Goal: Task Accomplishment & Management: Manage account settings

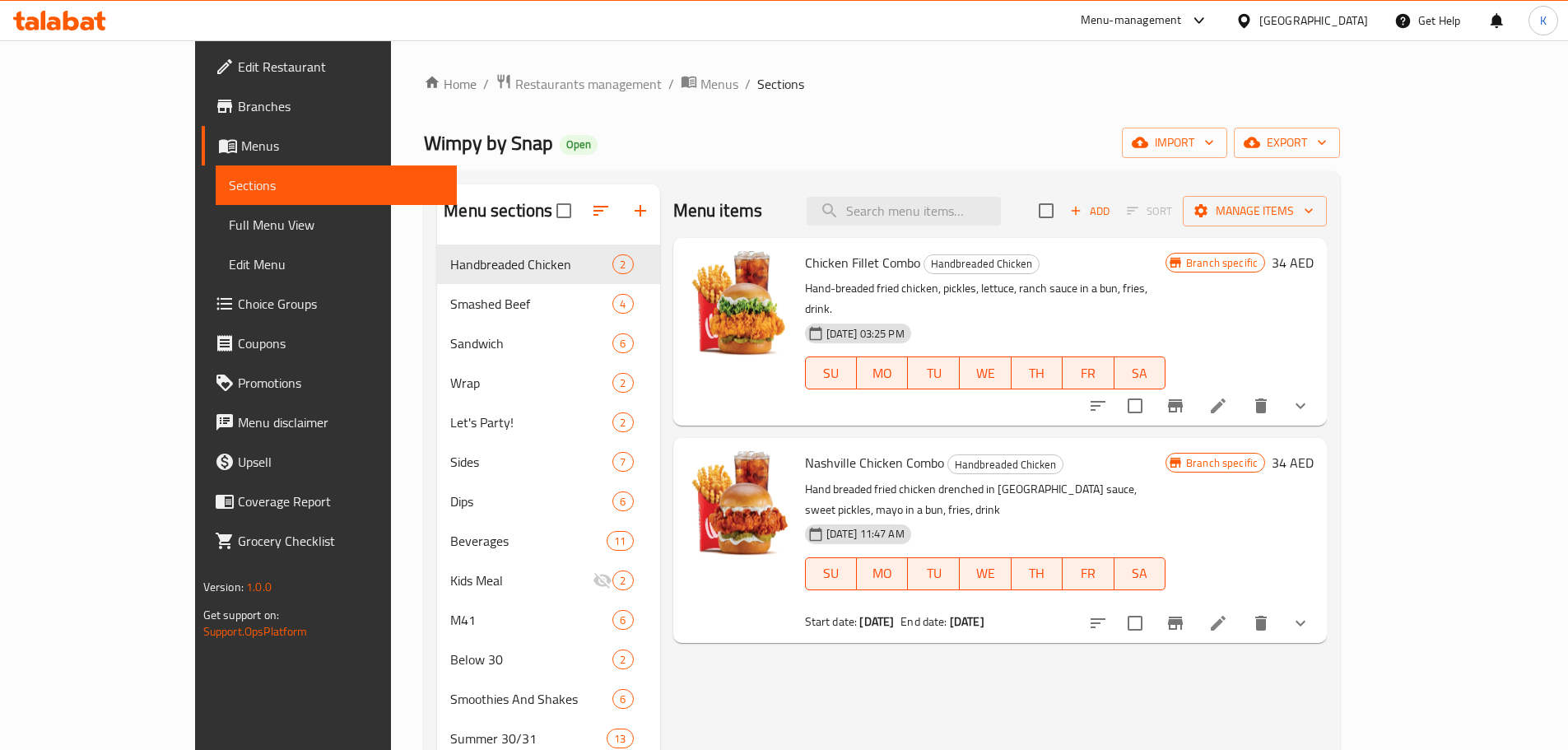
click at [1297, 35] on div "[GEOGRAPHIC_DATA]" at bounding box center [1301, 20] width 159 height 40
click at [1266, 12] on div "[GEOGRAPHIC_DATA]" at bounding box center [1313, 20] width 109 height 18
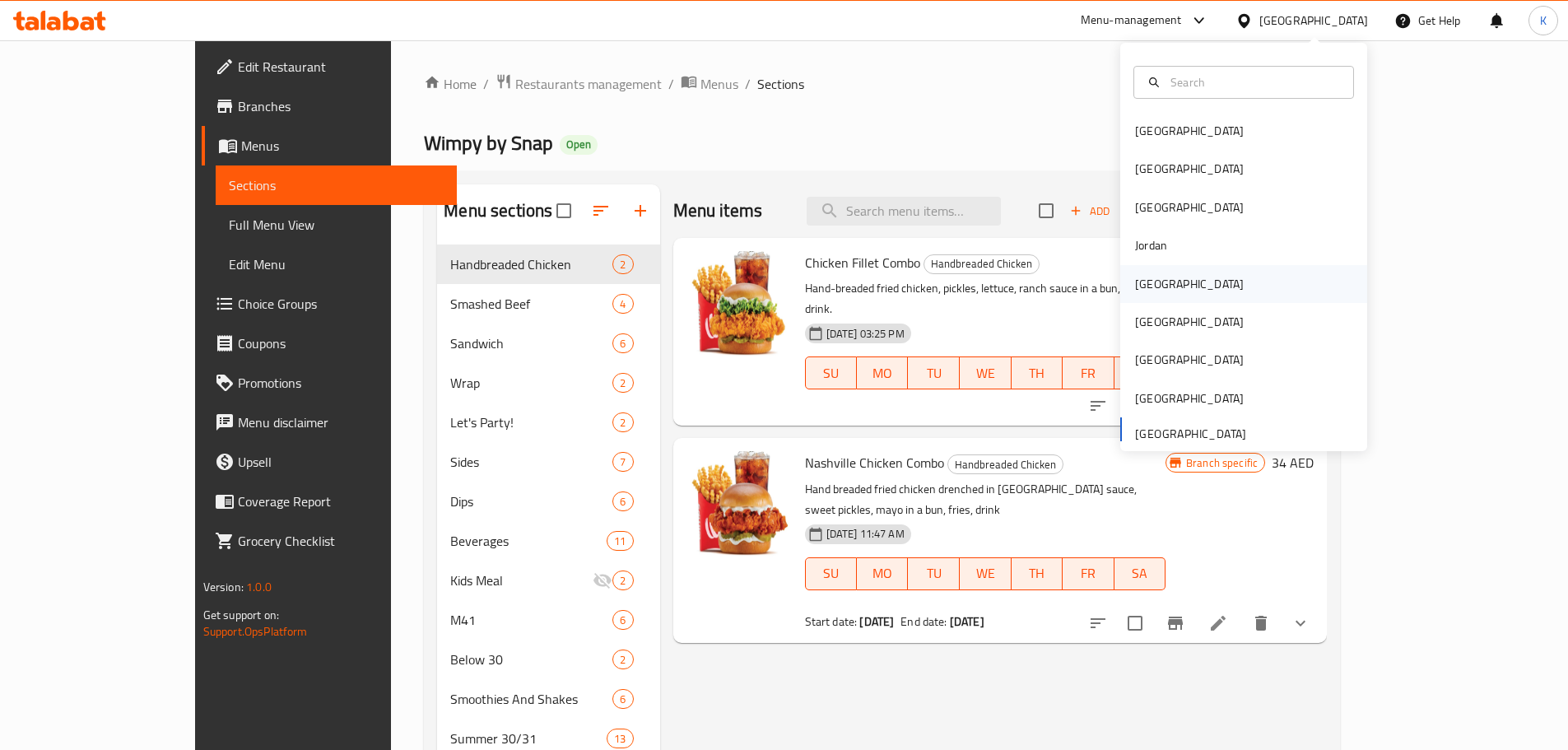
click at [1135, 284] on div "[GEOGRAPHIC_DATA]" at bounding box center [1189, 284] width 109 height 18
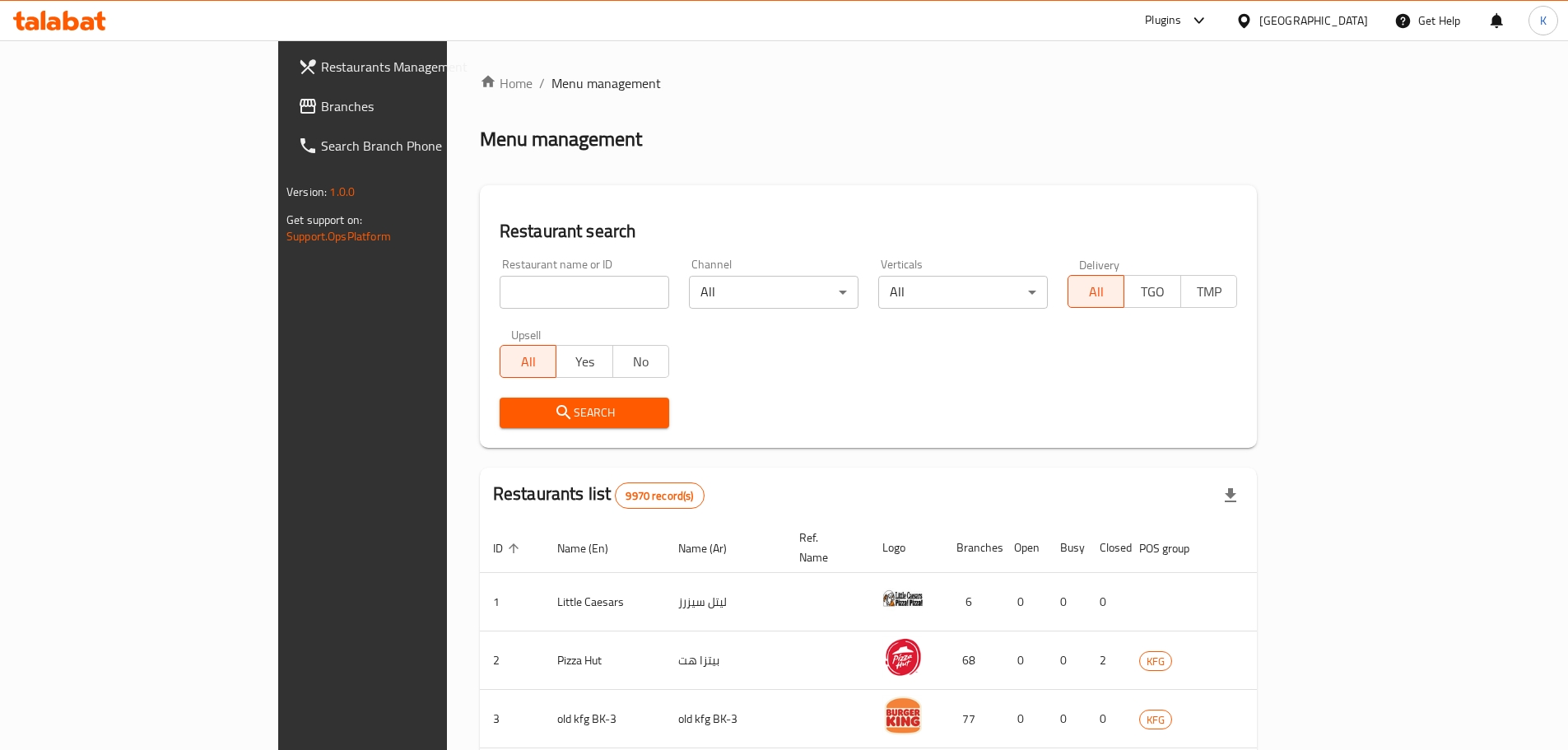
click at [1058, 105] on div "Home / Menu management Menu management Restaurant search Restaurant name or ID …" at bounding box center [868, 630] width 777 height 1113
drag, startPoint x: 462, startPoint y: 301, endPoint x: 357, endPoint y: 276, distance: 107.9
click at [499, 301] on input "search" at bounding box center [584, 292] width 169 height 33
click at [321, 105] on span "Branches" at bounding box center [424, 106] width 206 height 20
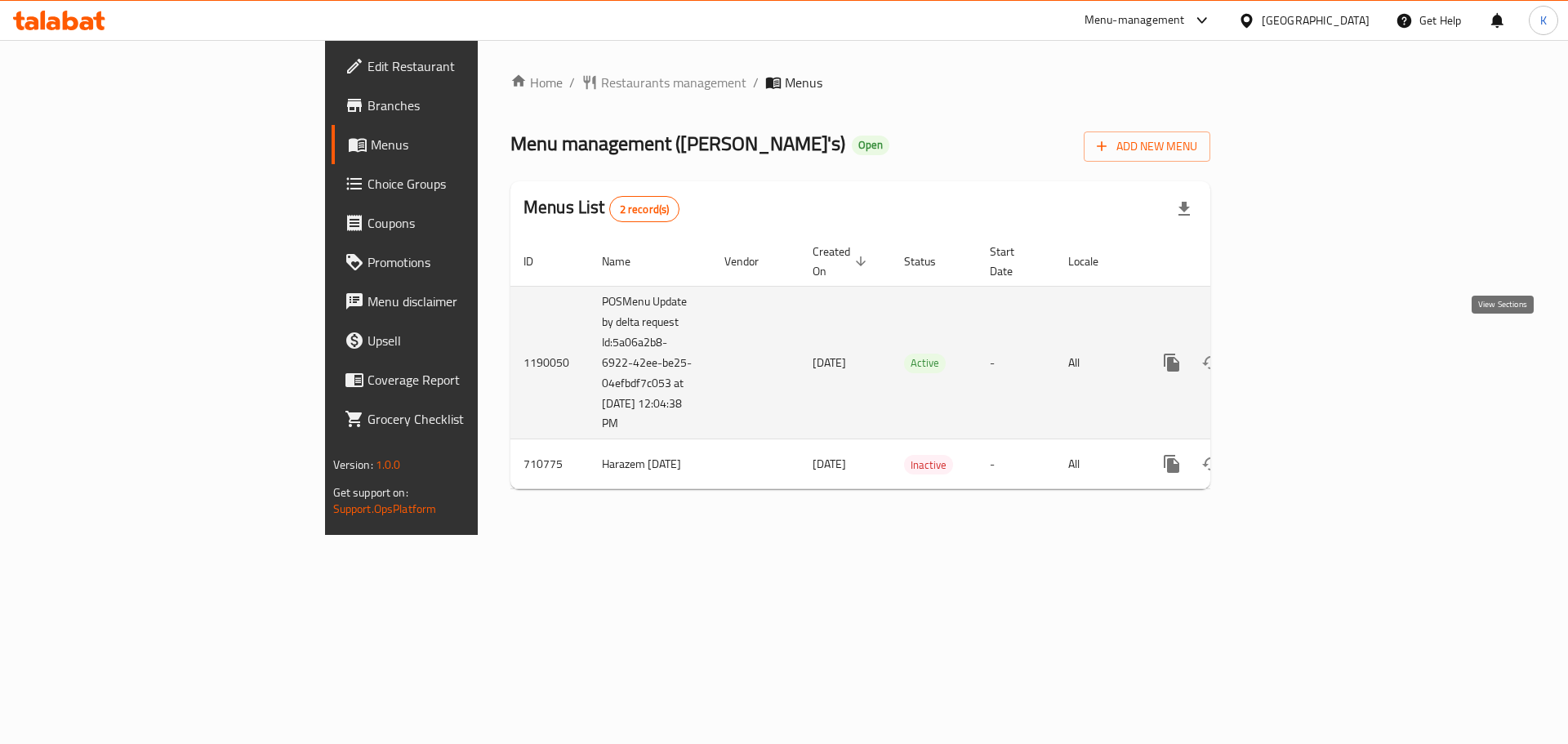
click at [1300, 353] on icon "enhanced table" at bounding box center [1289, 362] width 19 height 19
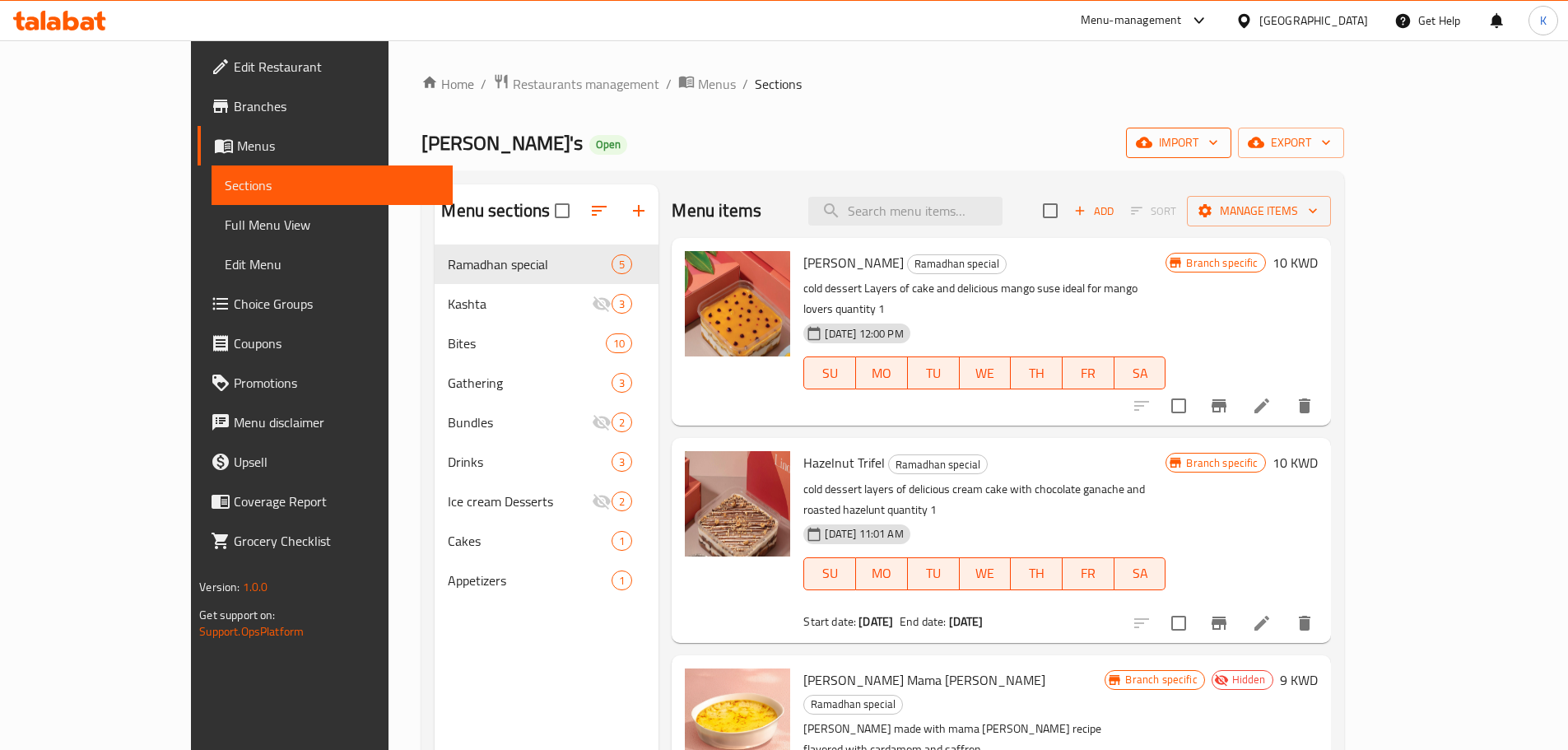
click at [1231, 129] on button "import" at bounding box center [1179, 143] width 106 height 30
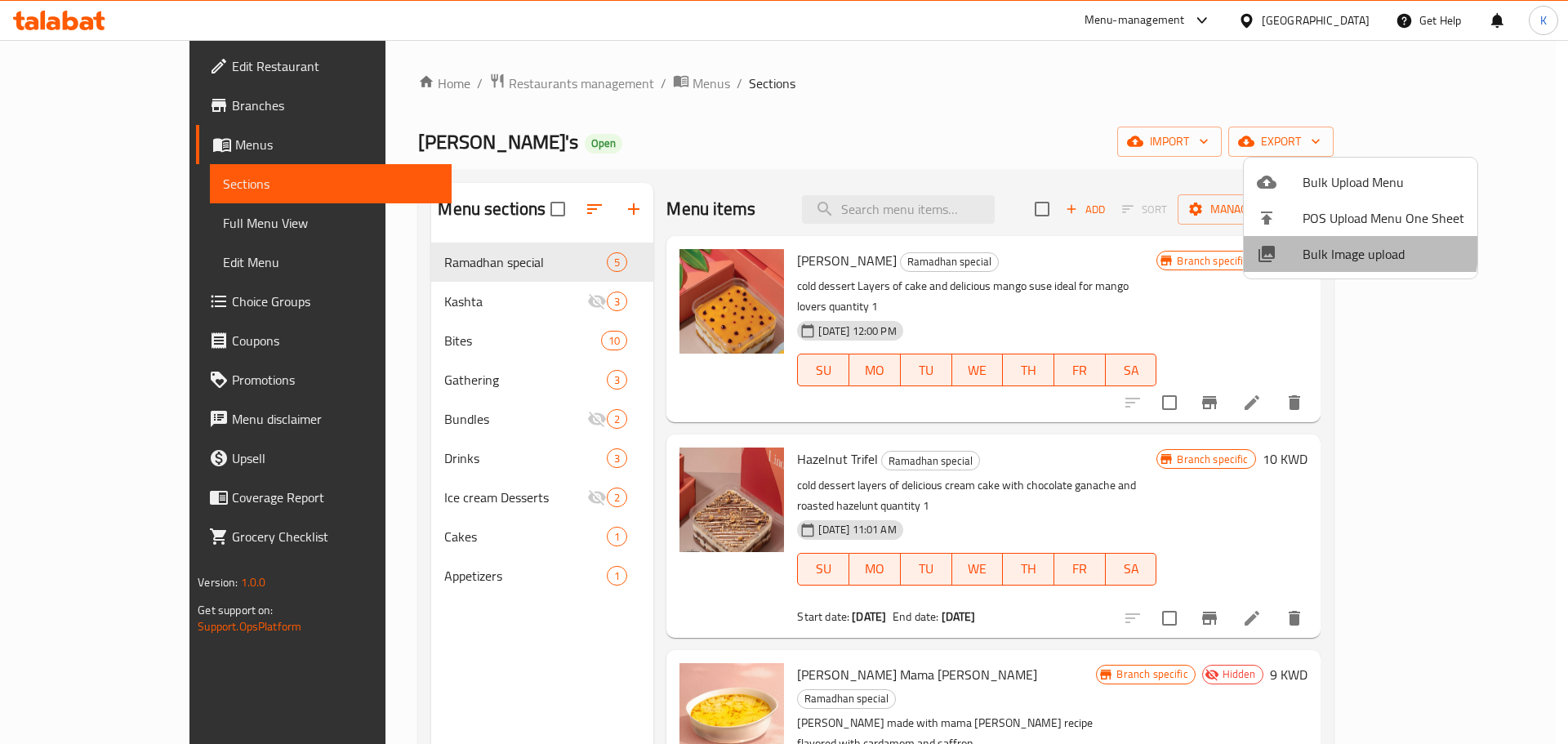
click at [1321, 247] on span "Bulk Image upload" at bounding box center [1383, 254] width 162 height 19
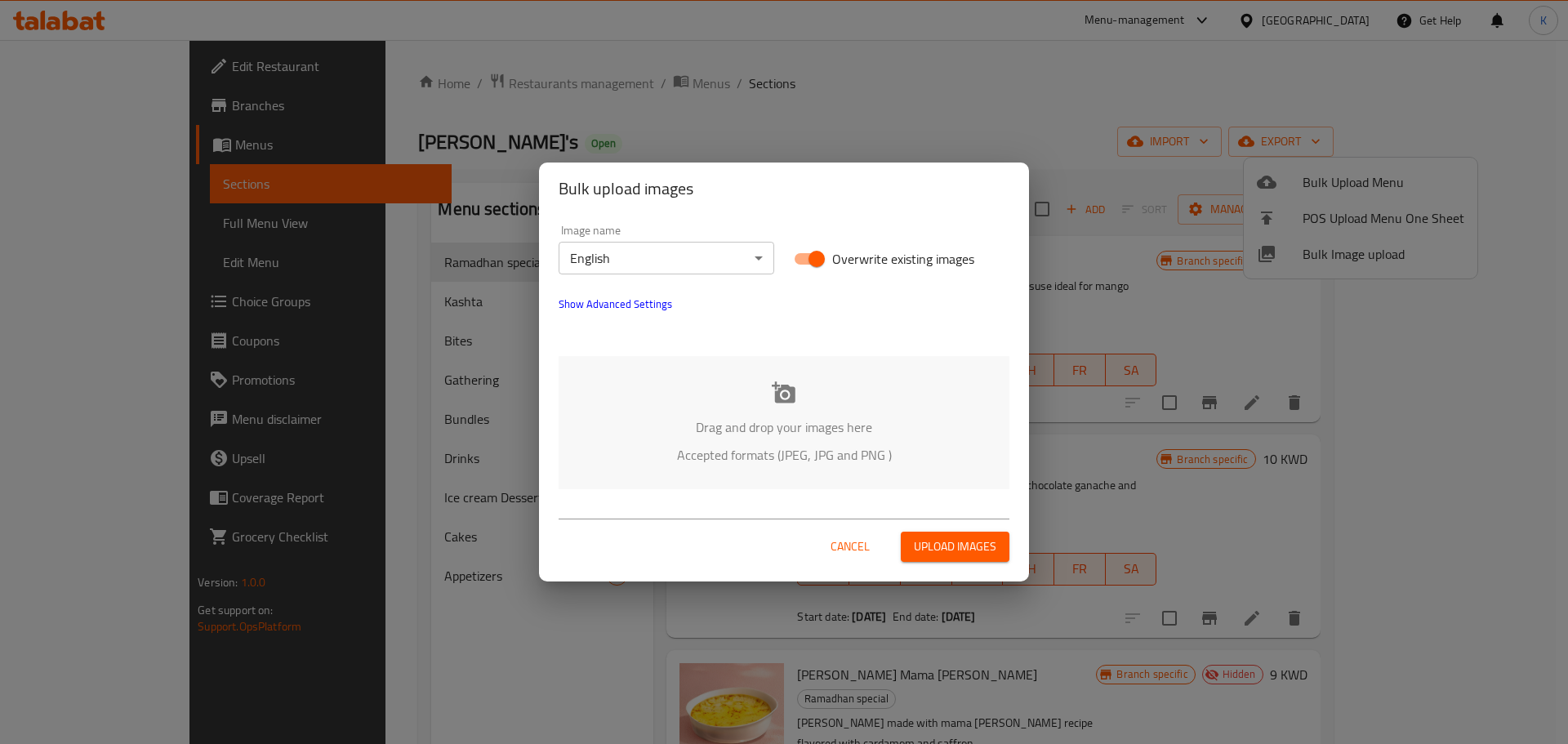
click at [820, 396] on div "Drag and drop your images here Accepted formats (JPEG, JPG and PNG )" at bounding box center [784, 422] width 451 height 133
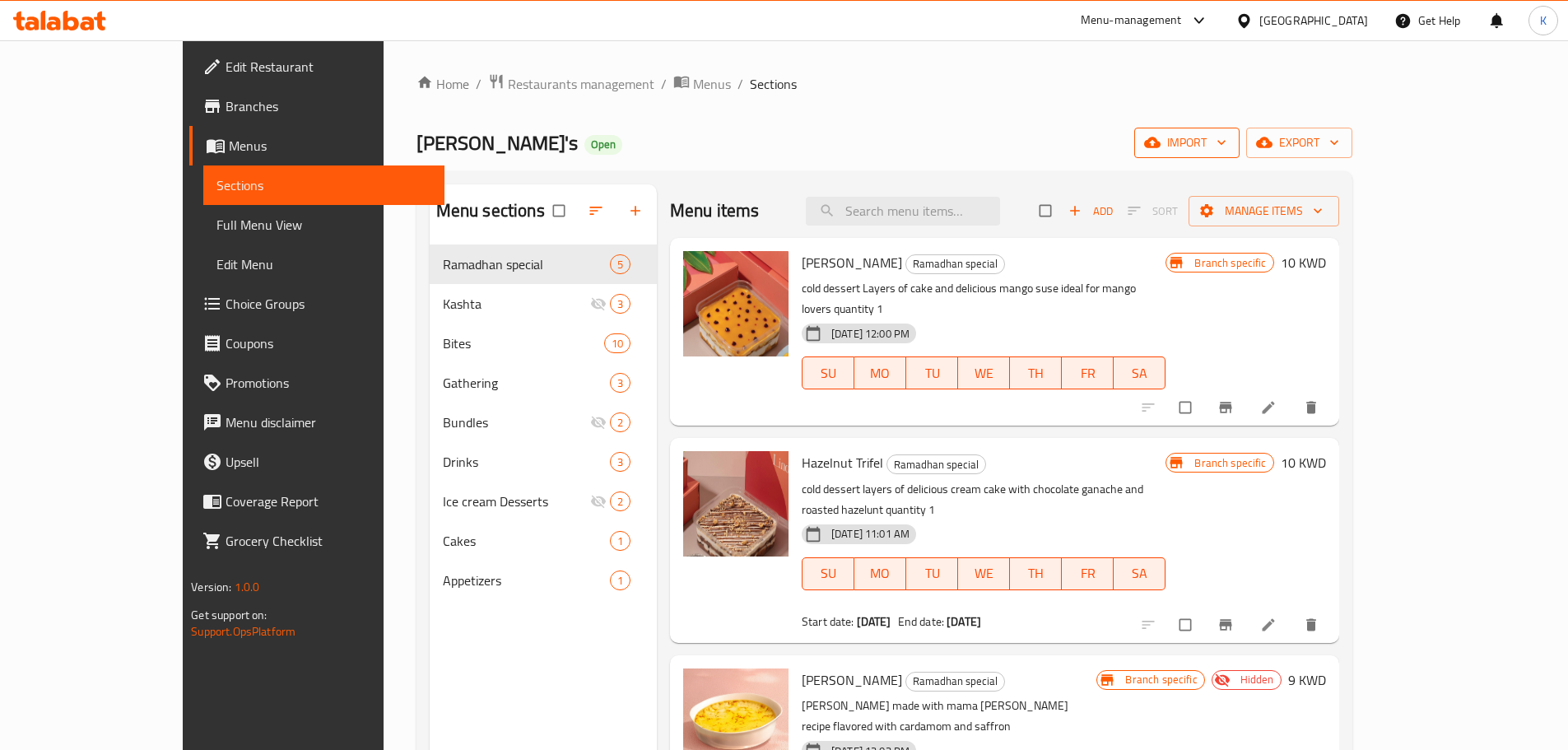
click at [1227, 145] on span "import" at bounding box center [1187, 142] width 79 height 20
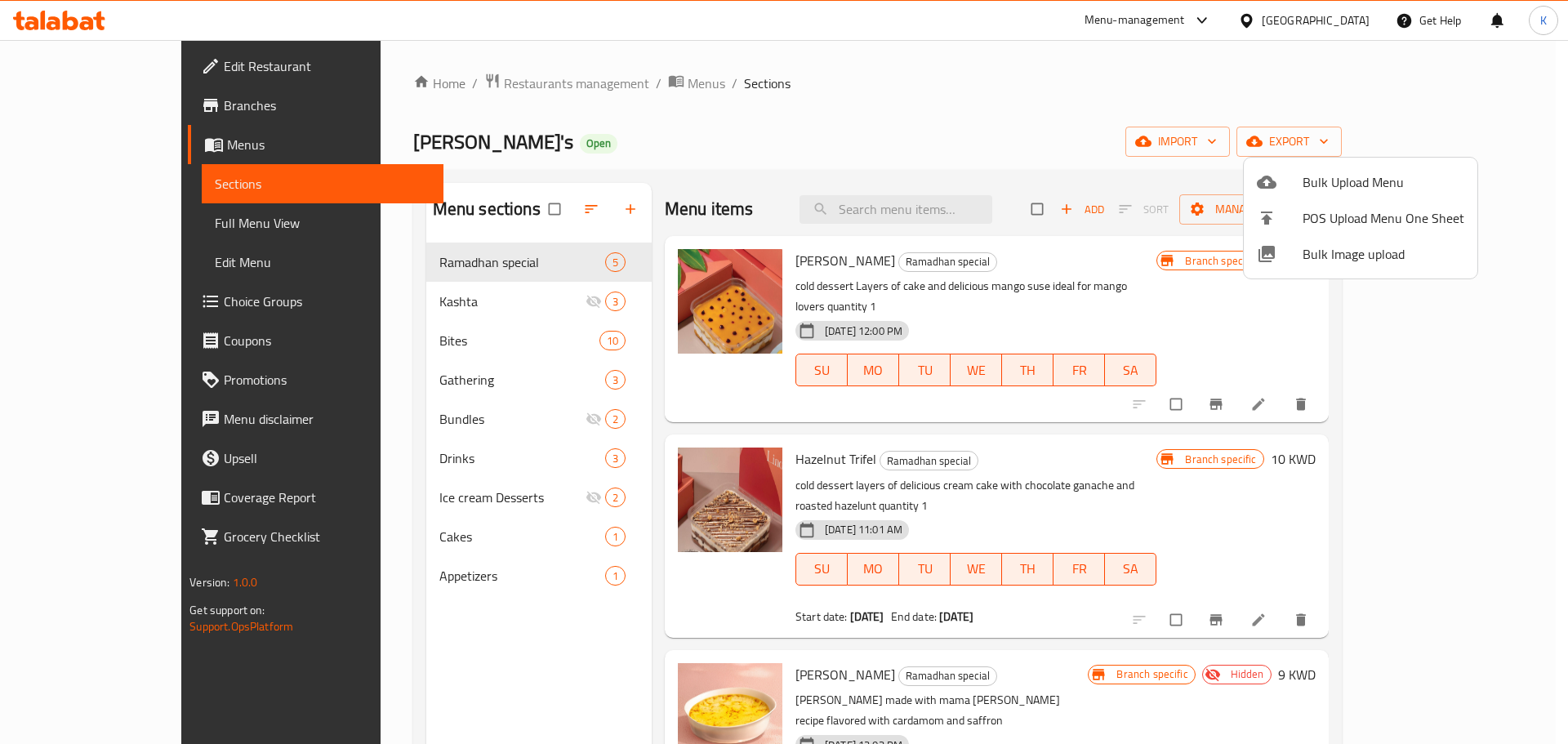
click at [1330, 259] on span "Bulk Image upload" at bounding box center [1383, 254] width 162 height 19
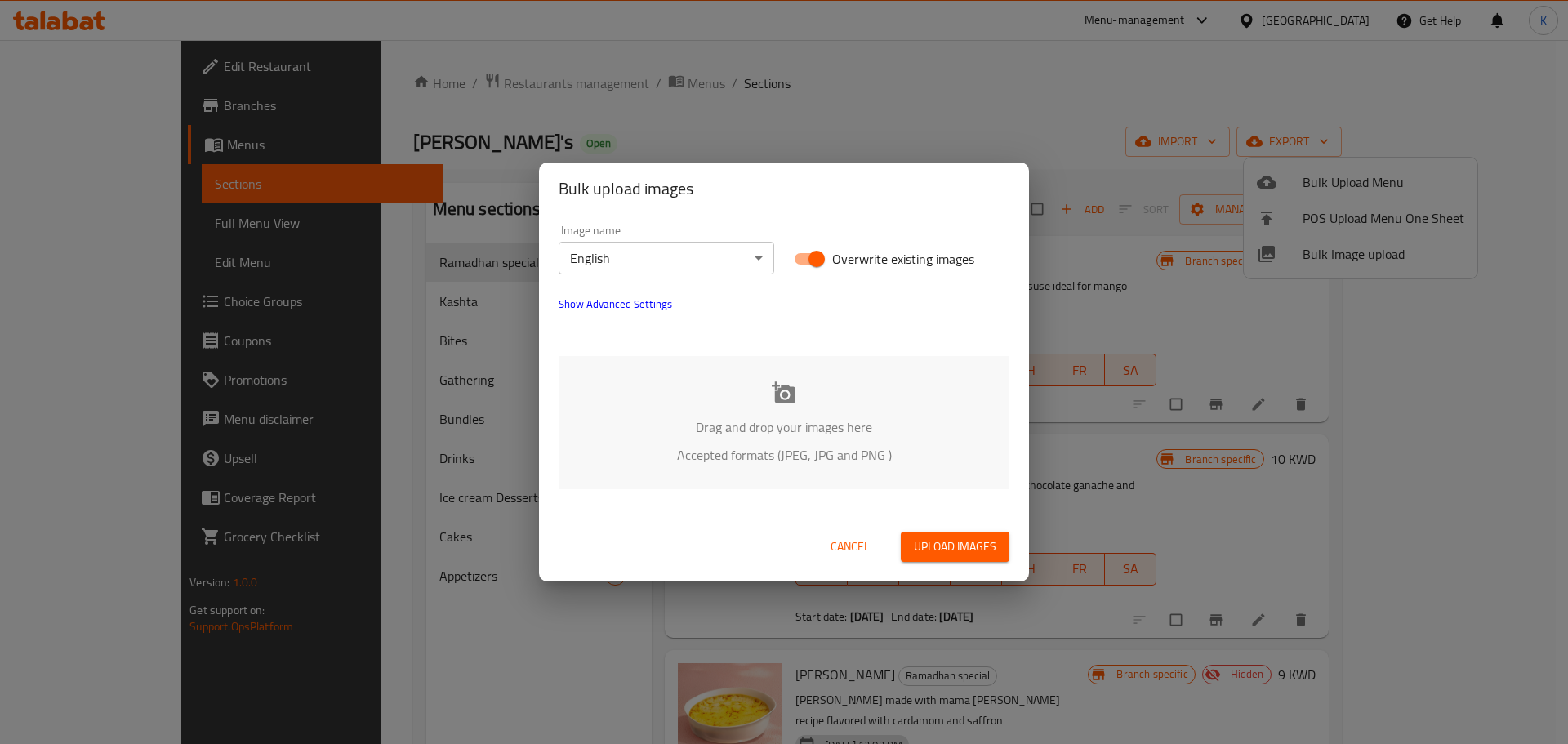
click at [777, 437] on p "Drag and drop your images here" at bounding box center [784, 427] width 402 height 19
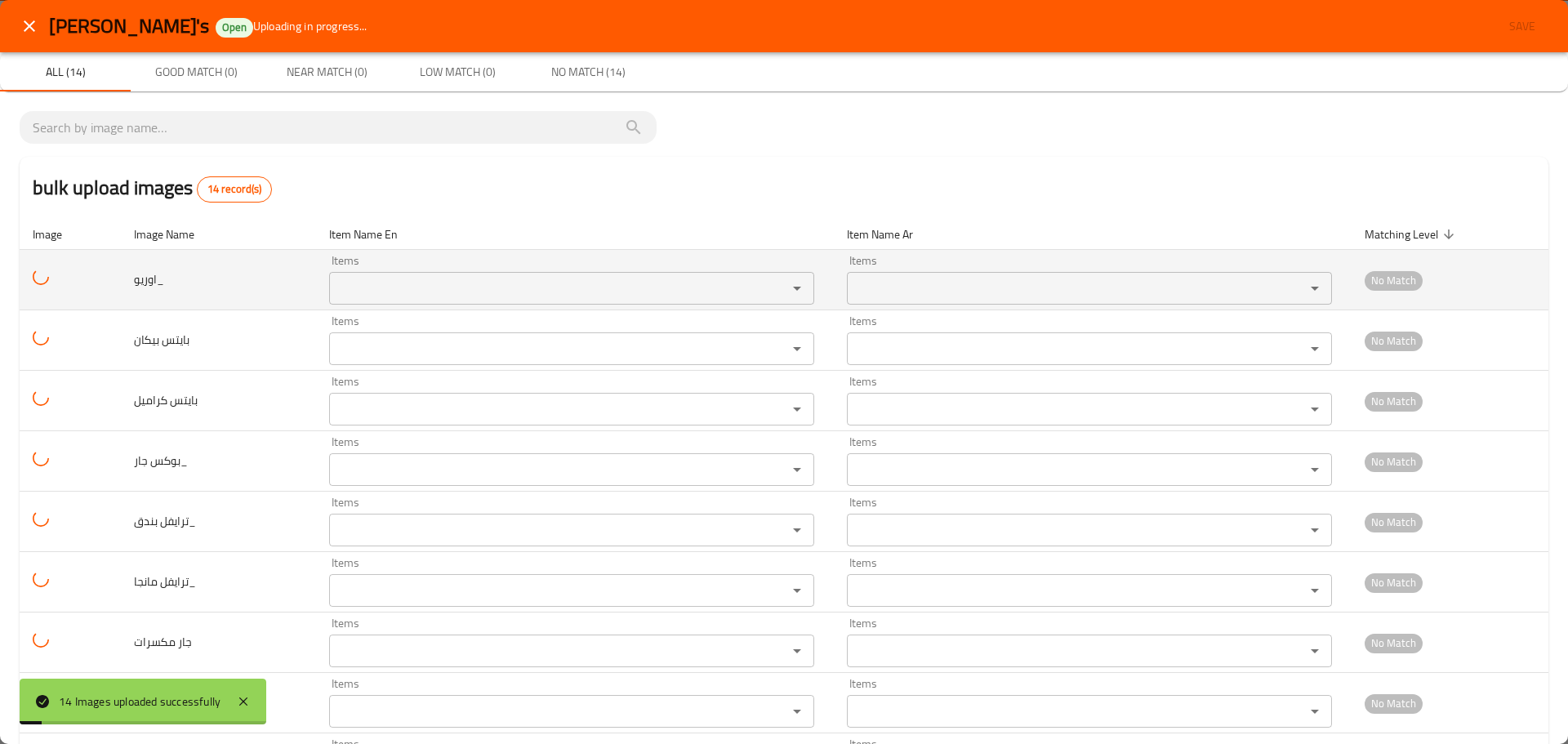
click at [378, 274] on div "Items" at bounding box center [571, 288] width 485 height 33
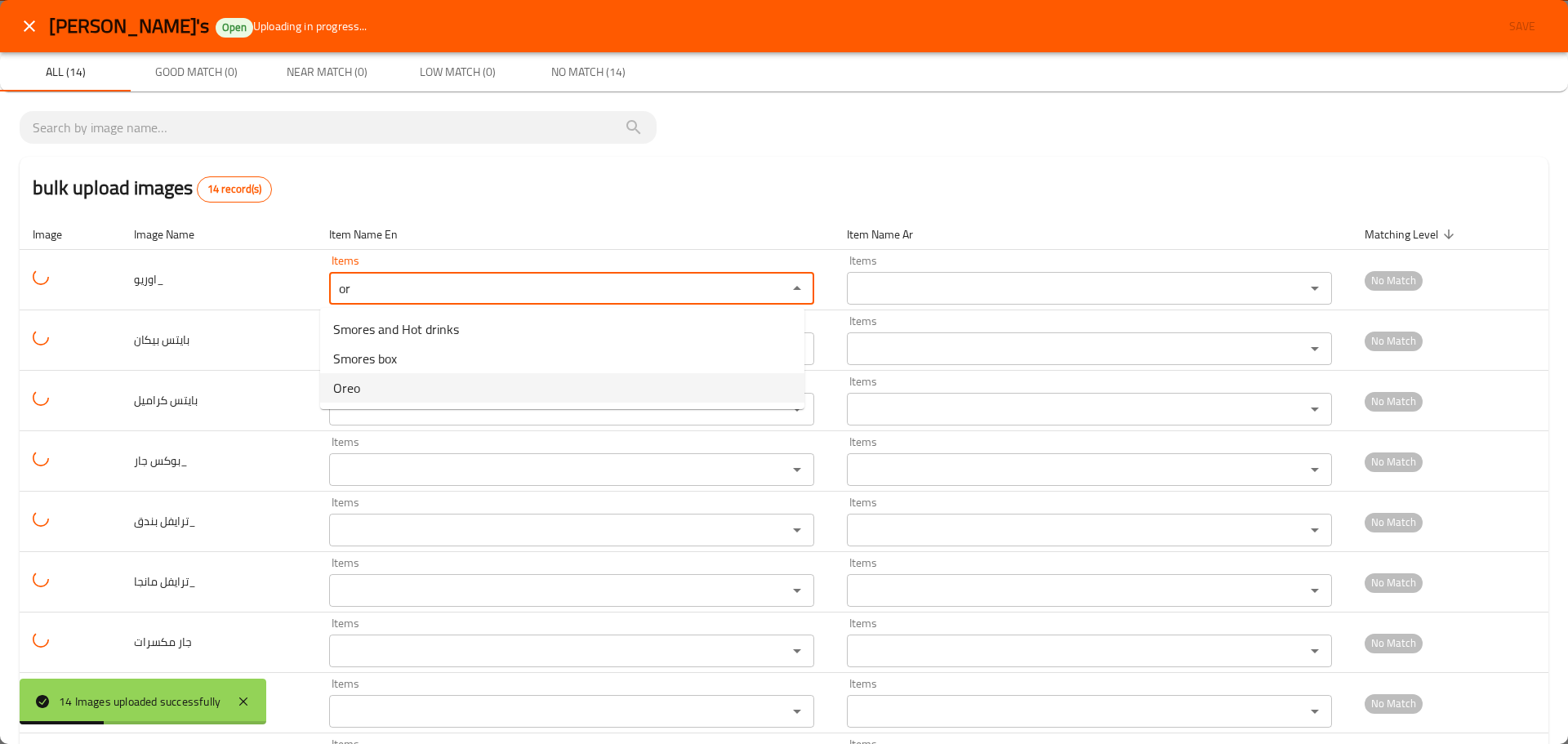
click at [391, 392] on li "Oreo" at bounding box center [562, 387] width 484 height 29
type input "Oreo"
type input "اوريو"
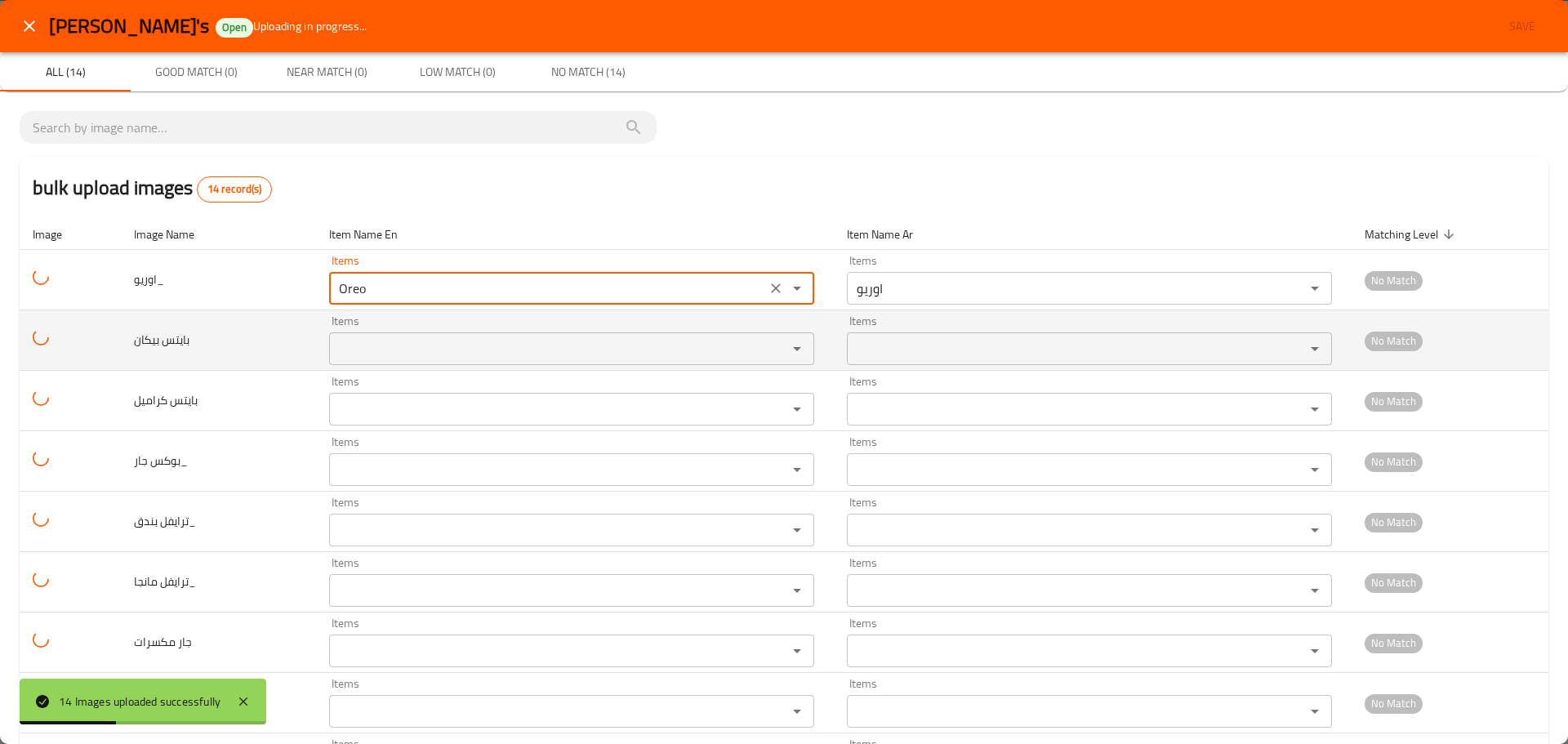
type input "Oreo"
click at [355, 347] on بيكان "Items" at bounding box center [547, 348] width 427 height 23
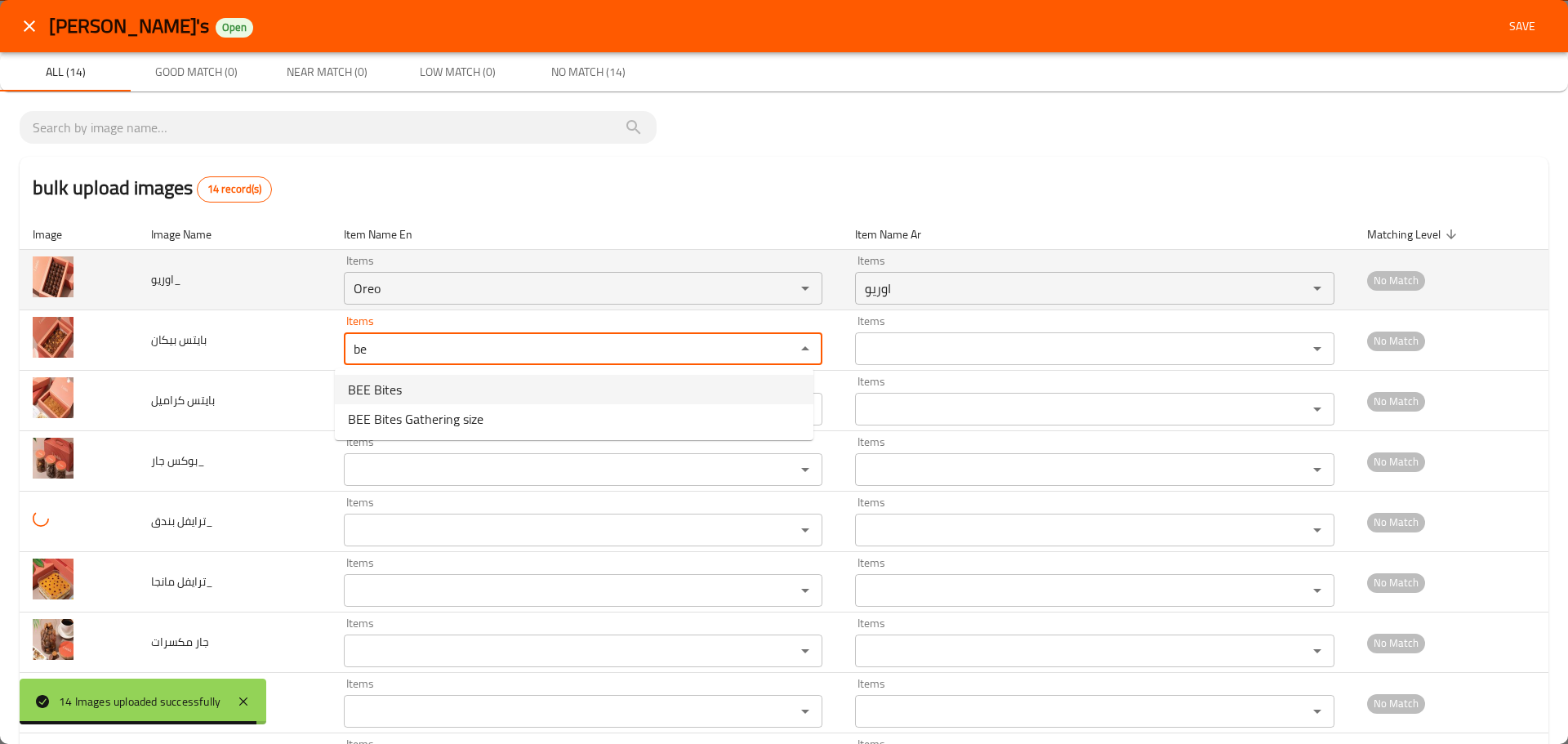
drag, startPoint x: 391, startPoint y: 355, endPoint x: 211, endPoint y: 305, distance: 186.8
click at [209, 305] on tbody "اوريو_ Items Oreo Items Items اوريو Items No Match بايتس بيكان Items be Items I…" at bounding box center [783, 673] width 1528 height 846
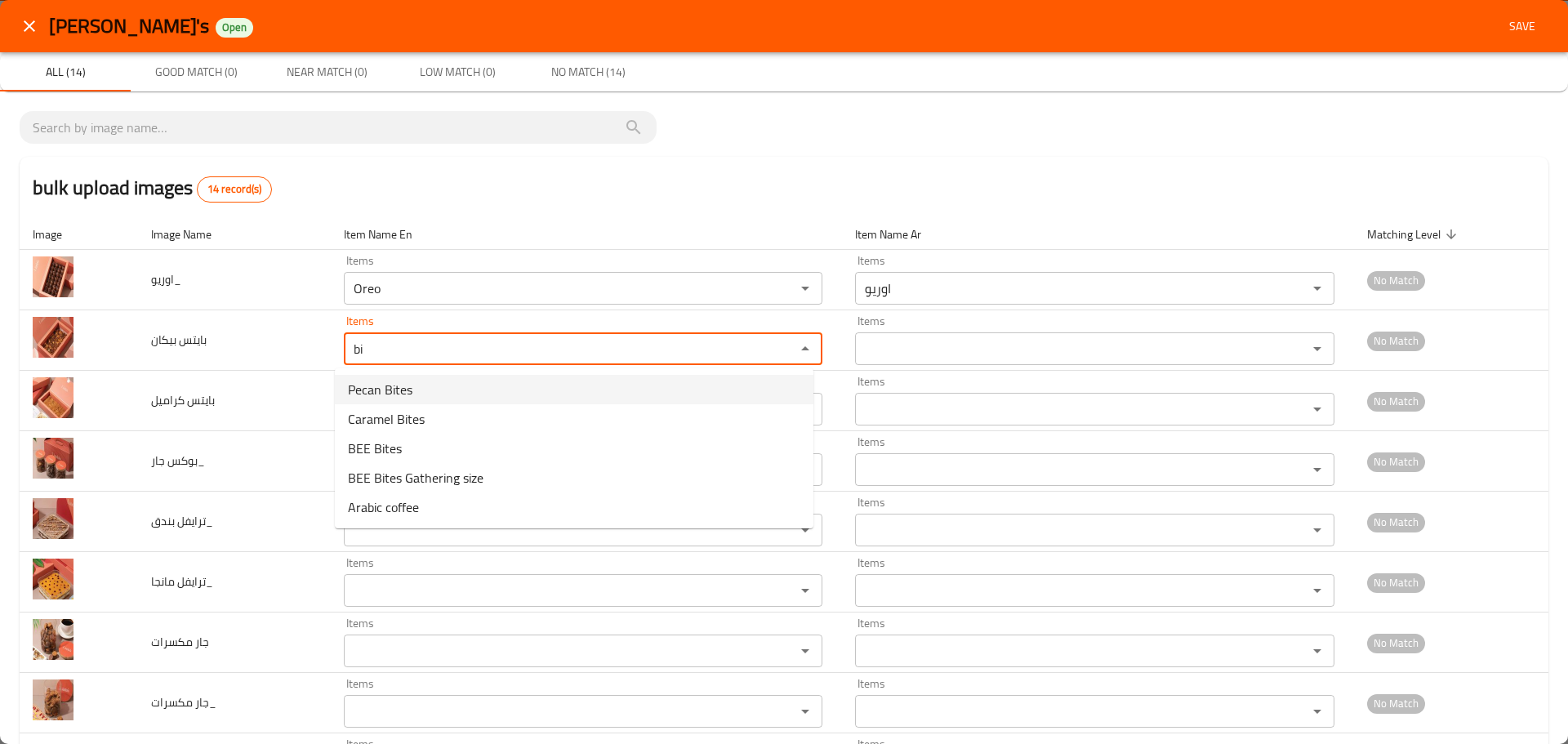
click at [372, 385] on span "Pecan Bites" at bounding box center [379, 390] width 64 height 19
type بيكان "Pecan Bites"
type بيكان-ar "بايتس بيكان"
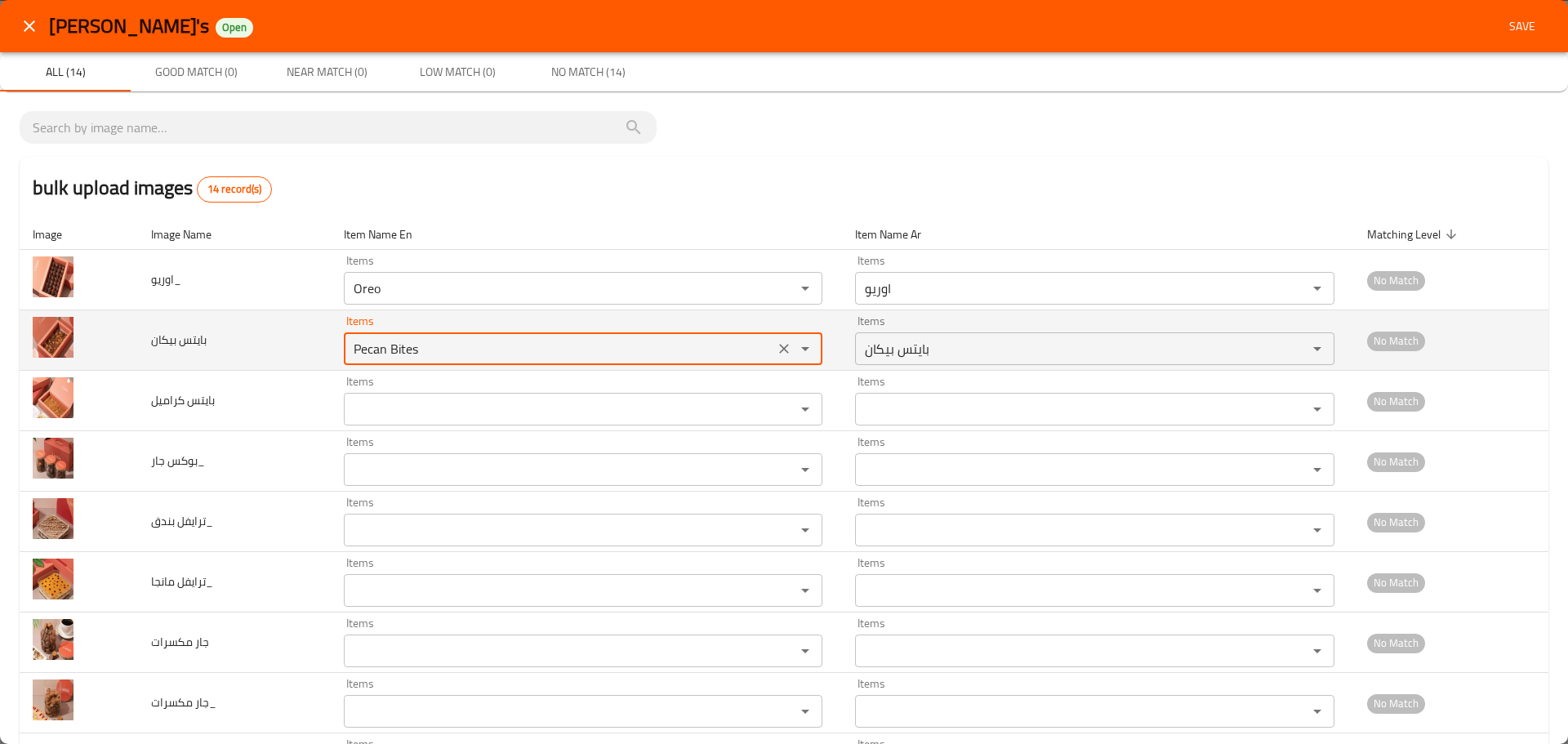
drag, startPoint x: 381, startPoint y: 346, endPoint x: 395, endPoint y: 342, distance: 14.6
click at [461, 354] on بيكان "Pecan Bites" at bounding box center [559, 348] width 421 height 23
click at [395, 342] on بيكان "Pecan Bites" at bounding box center [559, 348] width 421 height 23
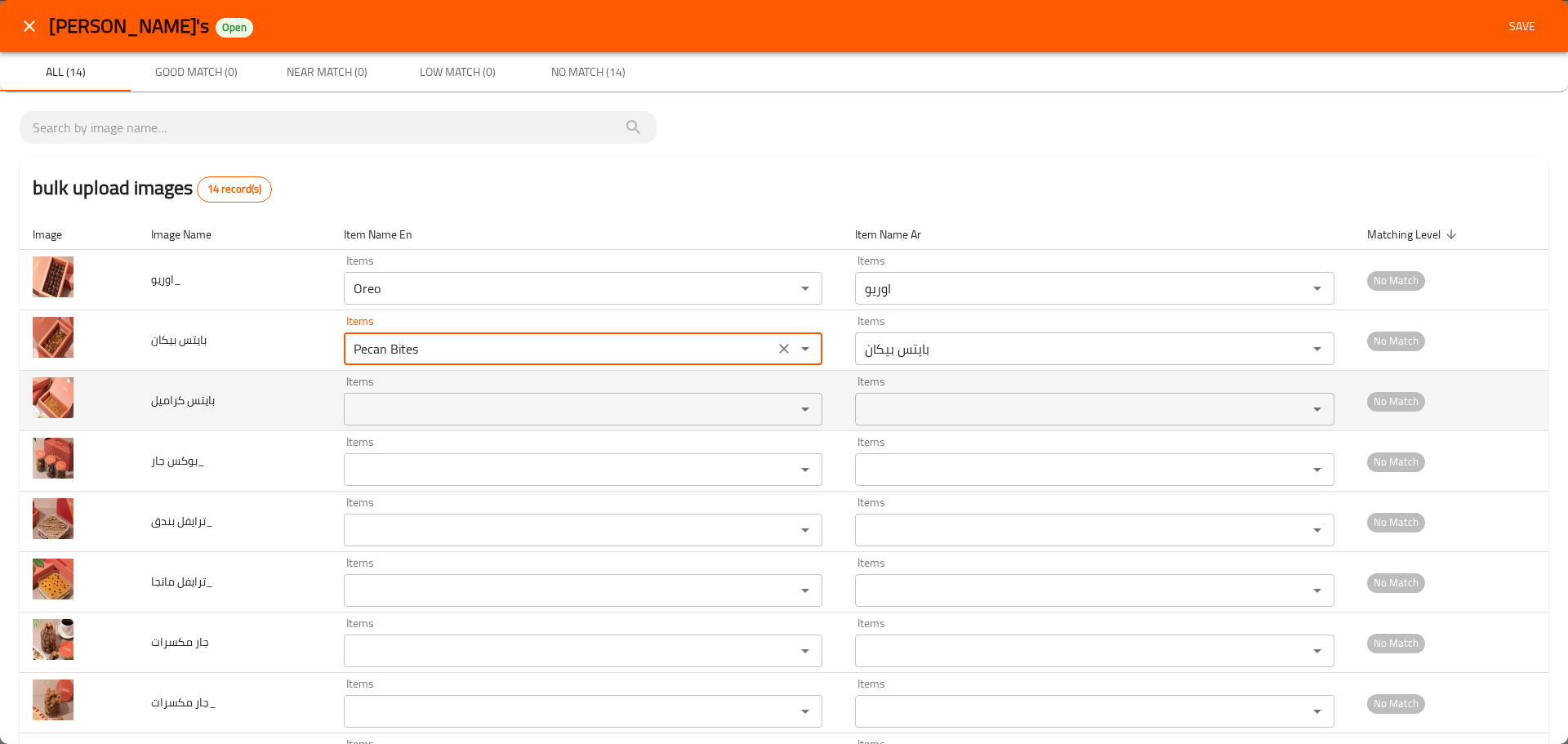
type بيكان "Pecan Bites"
click at [392, 403] on كراميل "Items" at bounding box center [559, 409] width 421 height 23
paste كراميل "Bites"
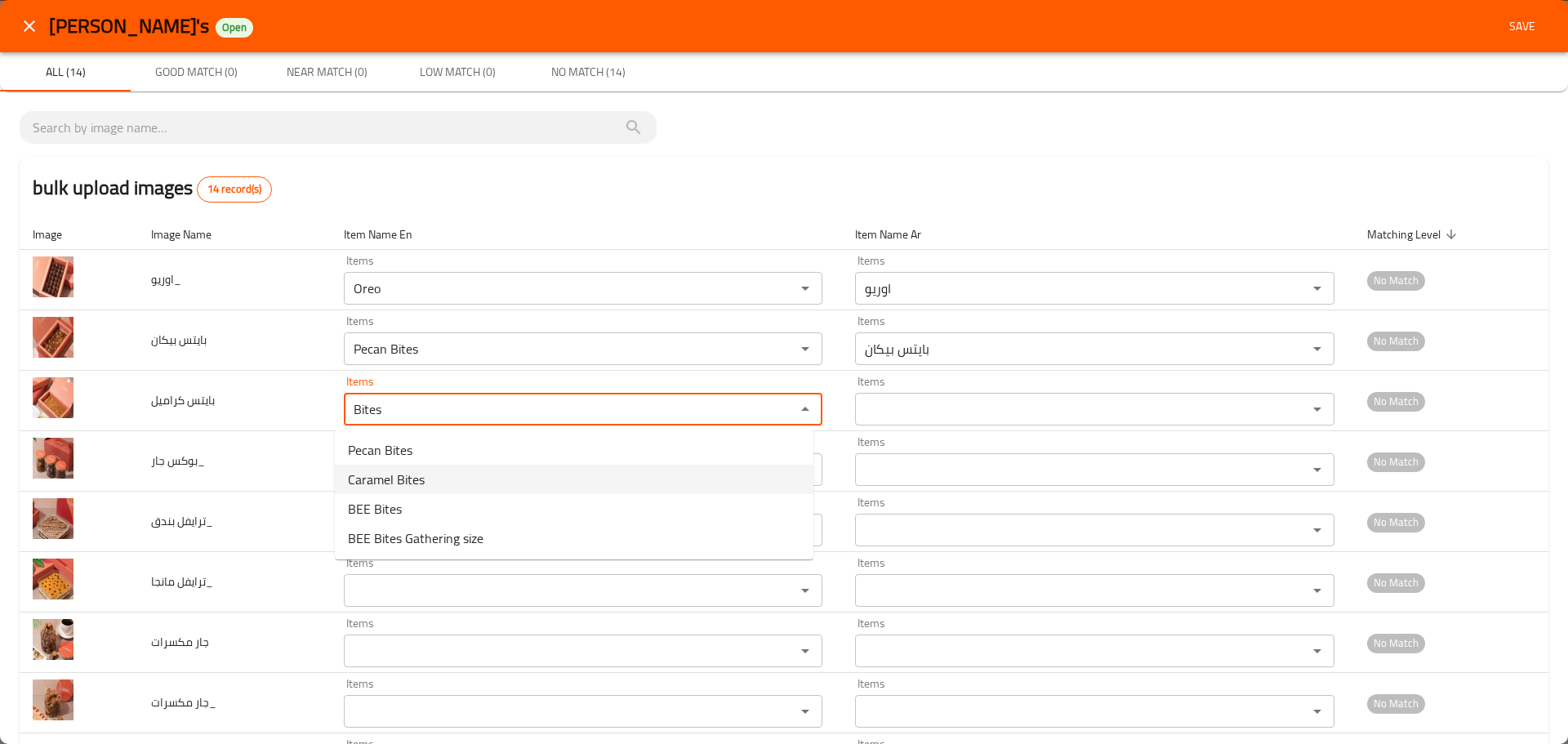
click at [383, 478] on span "Caramel Bites" at bounding box center [385, 479] width 77 height 19
type كراميل "Caramel Bites"
type كراميل-ar "بايتس كرمل"
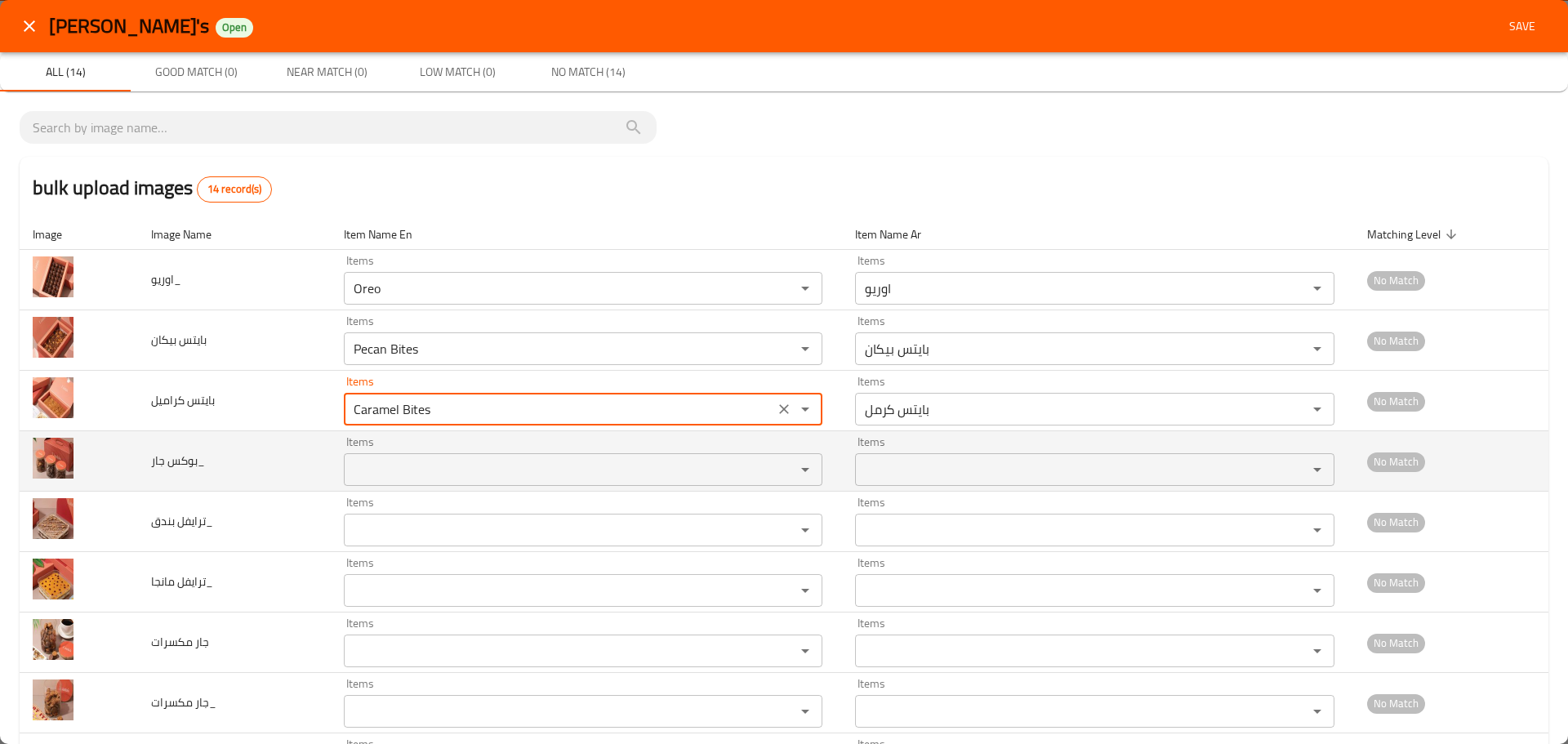
type كراميل "Caramel Bites"
click at [360, 477] on جار_ "Items" at bounding box center [559, 470] width 421 height 23
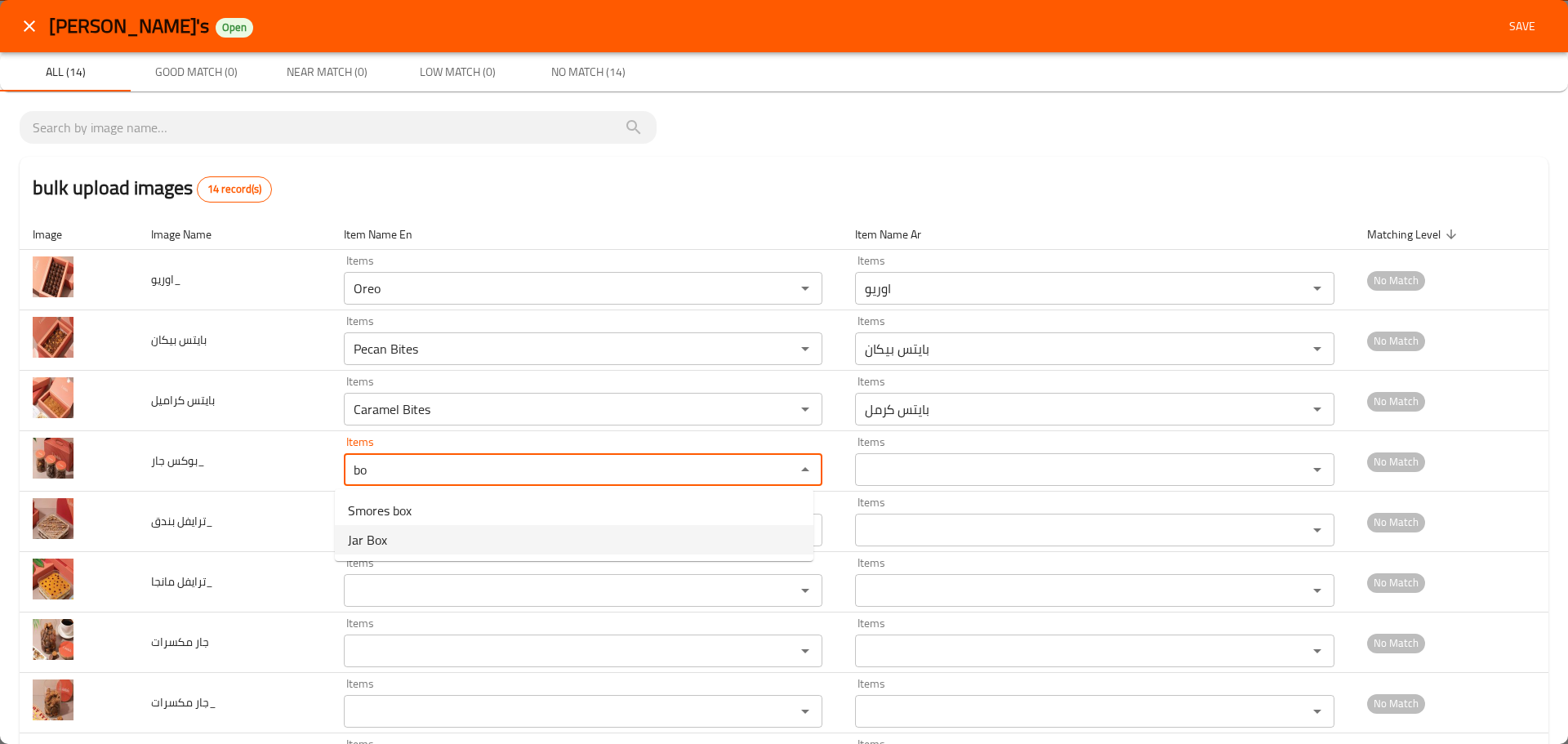
click at [373, 537] on span "Jar Box" at bounding box center [367, 539] width 40 height 19
type جار_ "Jar Box"
type جار_-ar "بوكس جار"
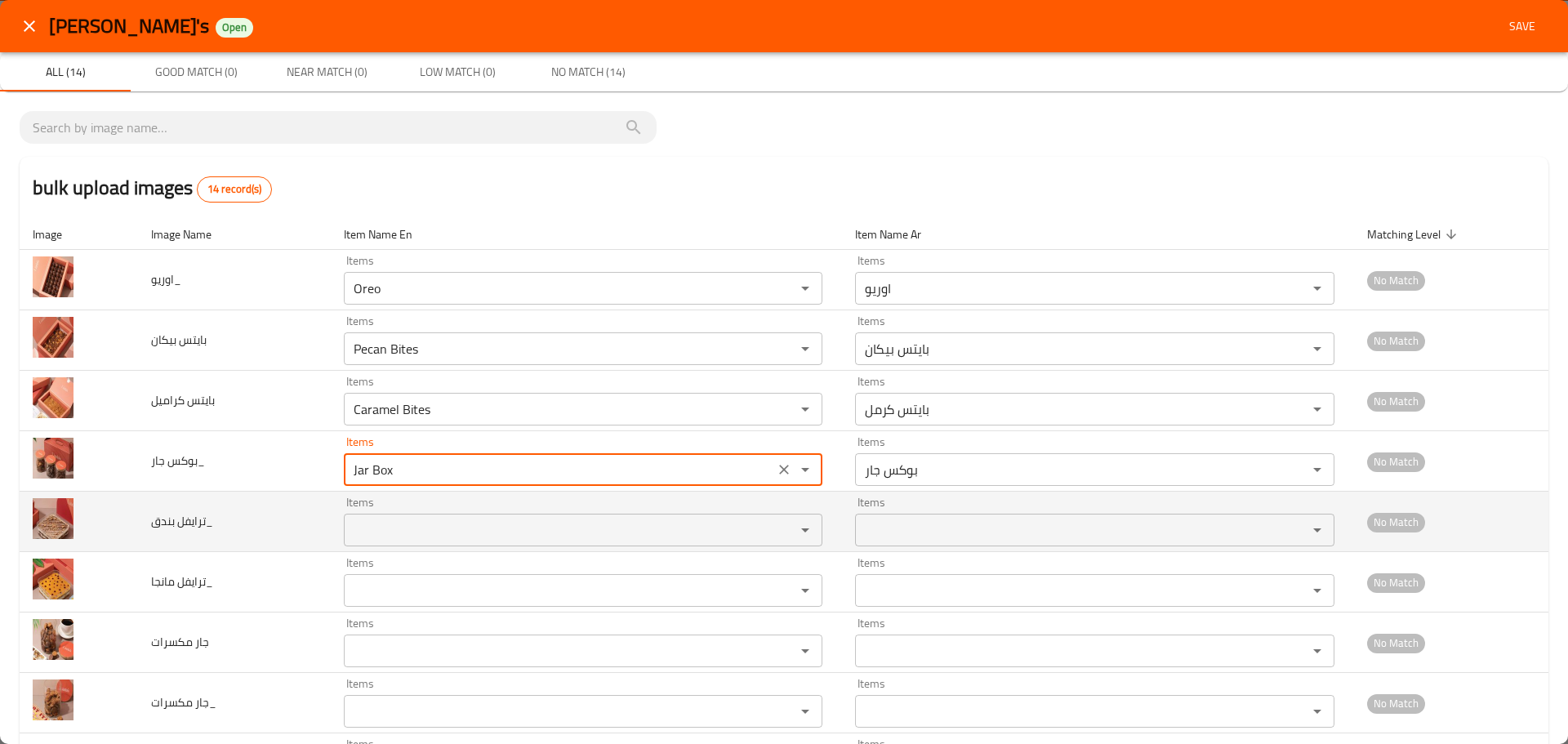
type جار_ "Jar Box"
click at [376, 532] on بندق_ "Items" at bounding box center [559, 529] width 421 height 23
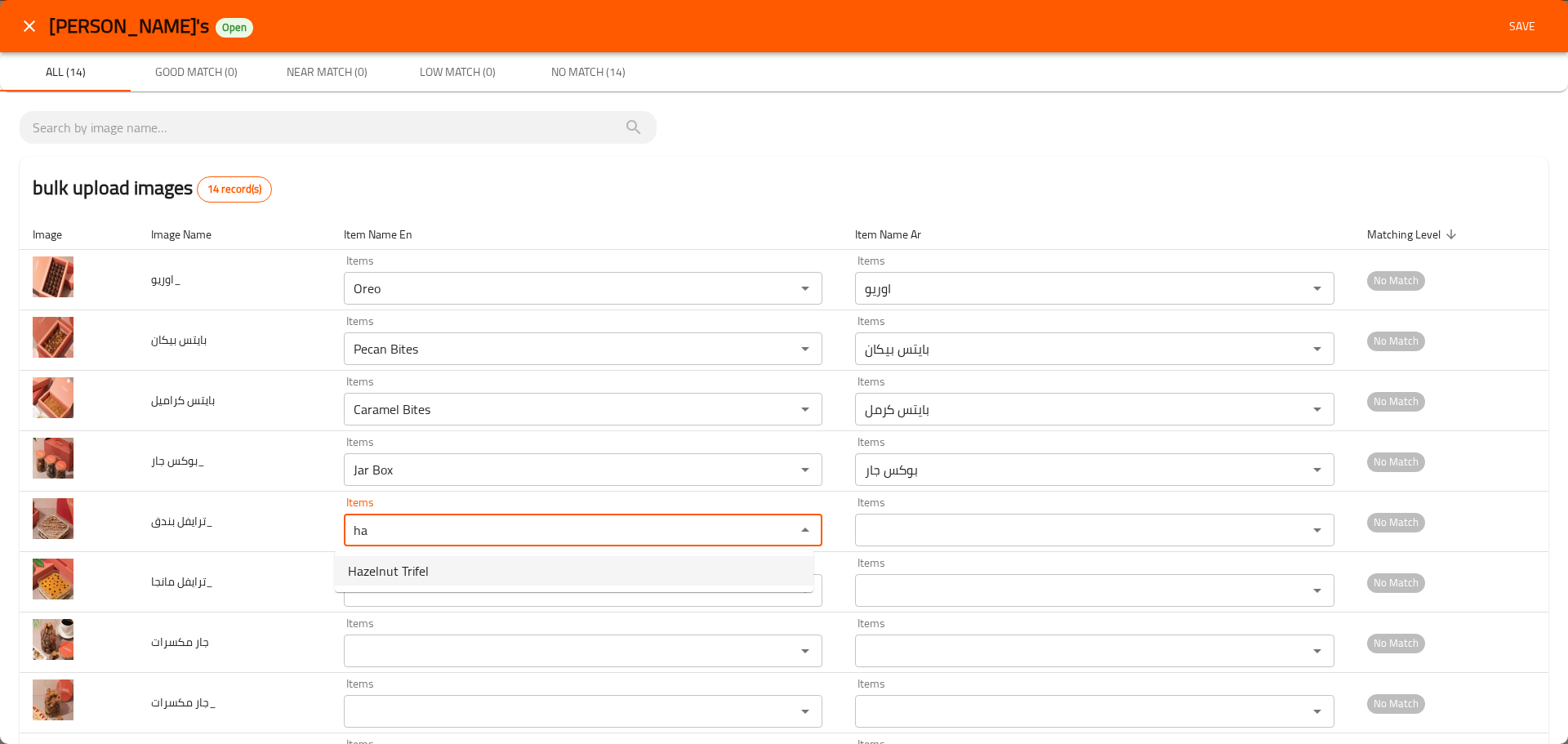
click at [389, 572] on span "Hazelnut Trifel" at bounding box center [388, 571] width 81 height 19
type بندق_ "Hazelnut Trifel"
type بندق_-ar "ترايفل بندق"
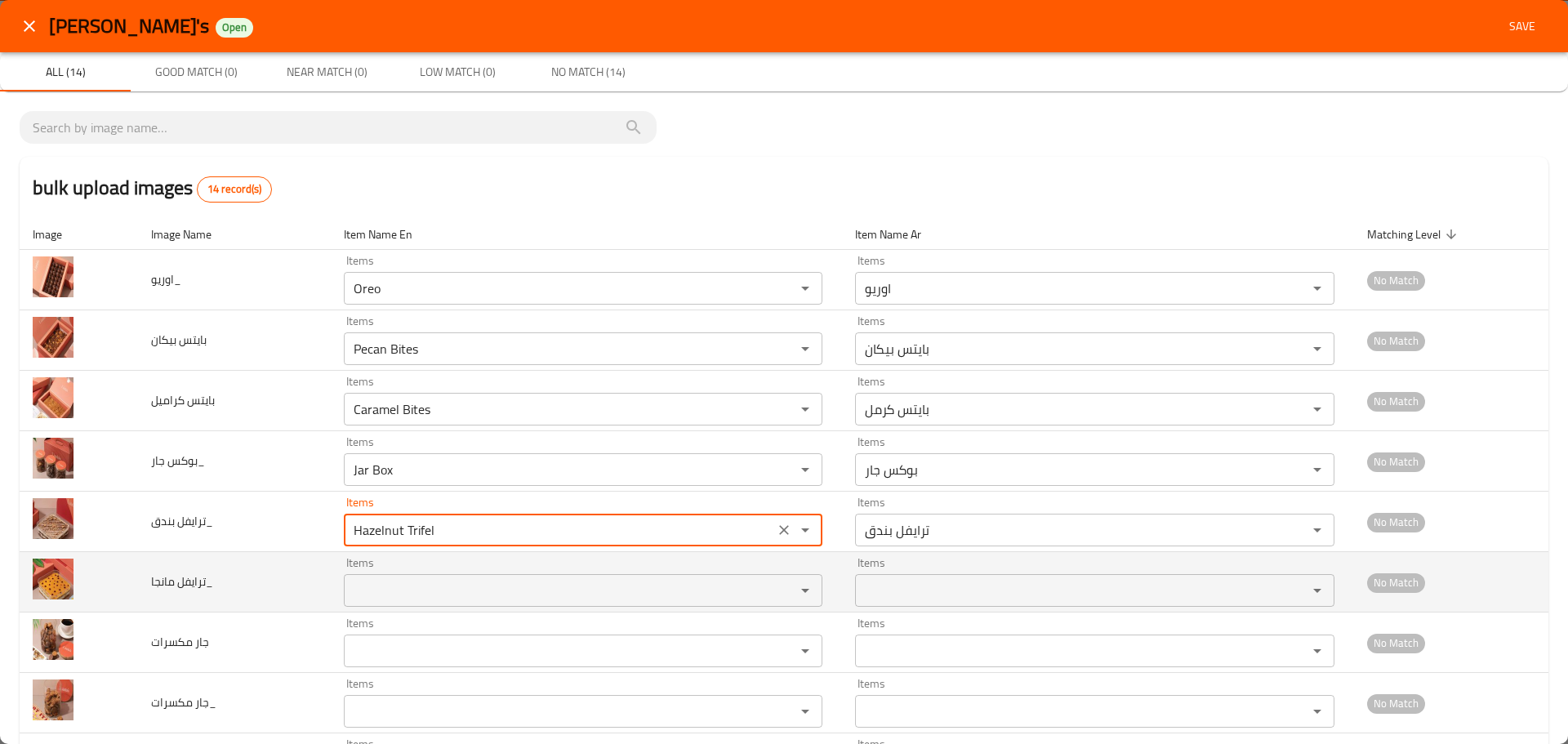
type بندق_ "Hazelnut Trifel"
click at [386, 590] on مانجا_ "Items" at bounding box center [559, 590] width 421 height 23
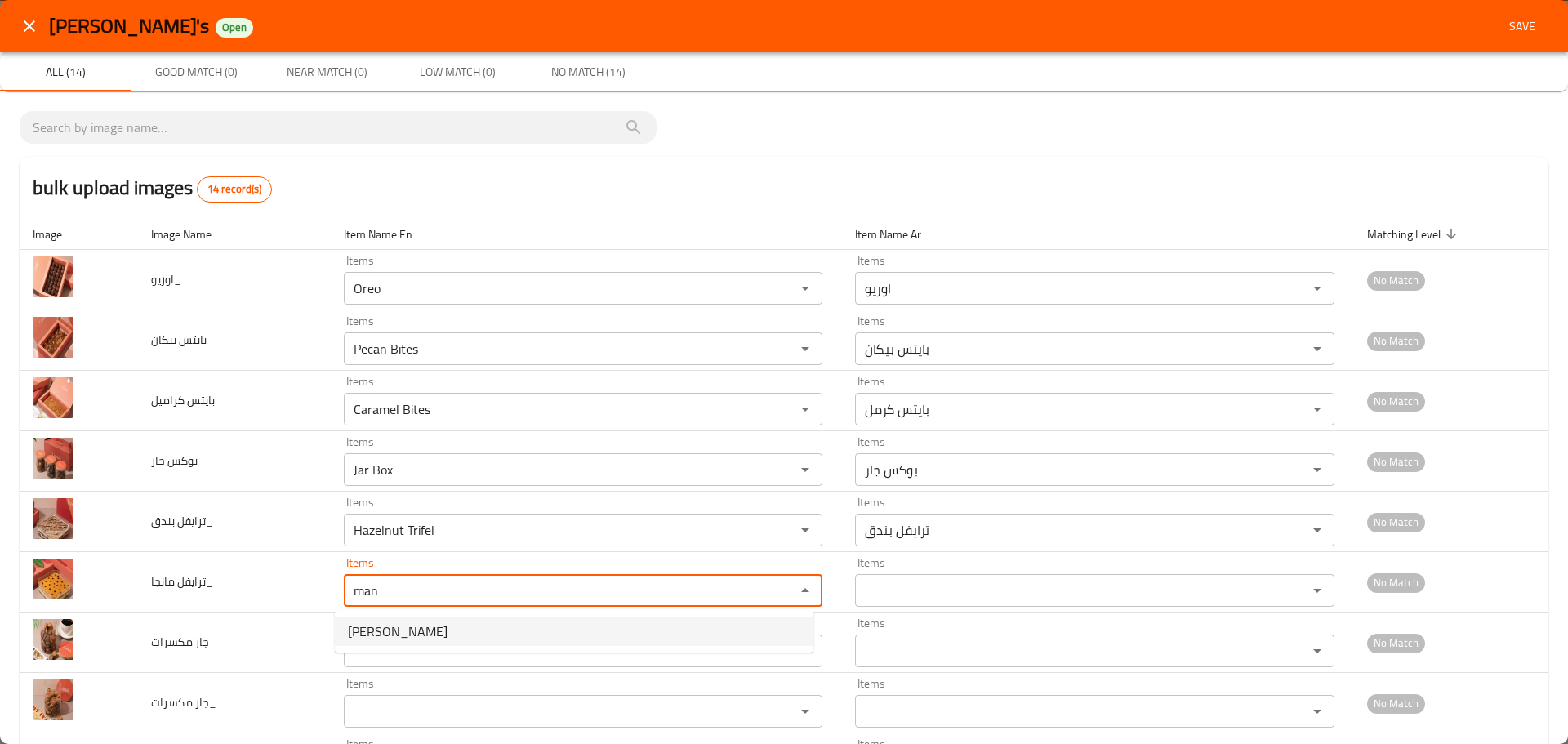
click at [397, 631] on span "[PERSON_NAME]" at bounding box center [397, 631] width 99 height 19
type مانجا_ "[PERSON_NAME]"
type مانجا_-ar "ترايفل مانجا"
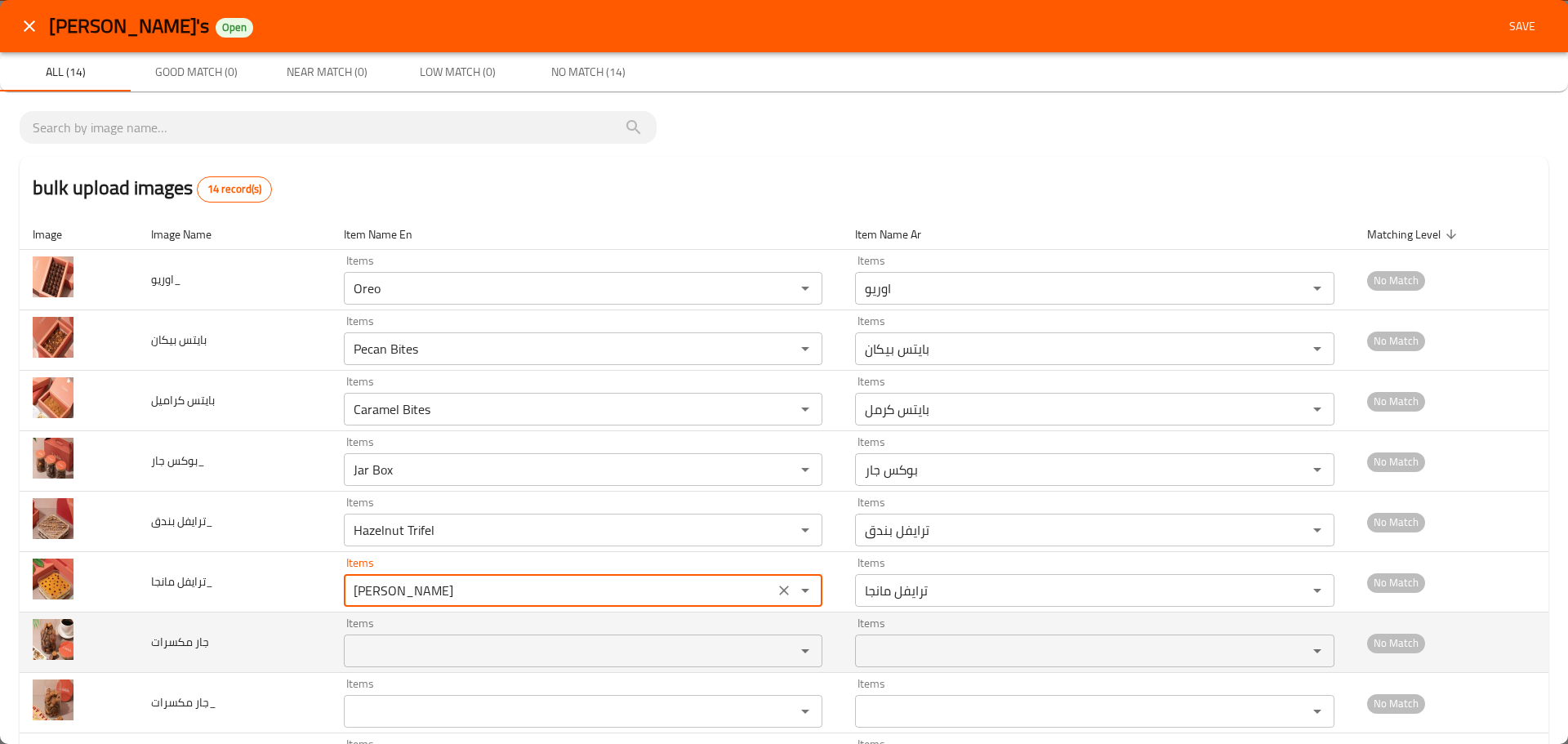
type مانجا_ "[PERSON_NAME]"
click at [370, 648] on مكسرات "Items" at bounding box center [559, 651] width 421 height 23
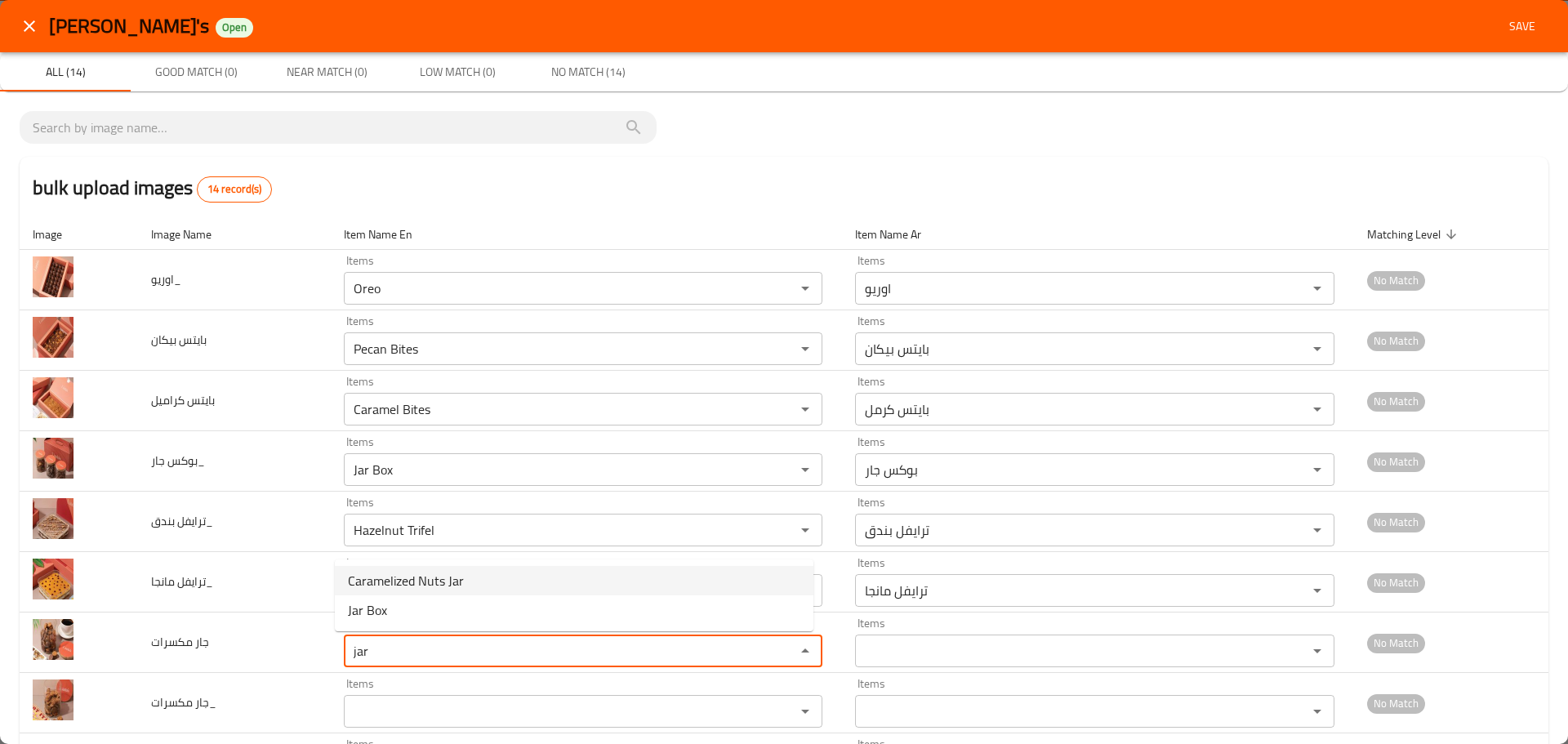
click at [382, 588] on span "Caramelized Nuts Jar" at bounding box center [406, 580] width 116 height 19
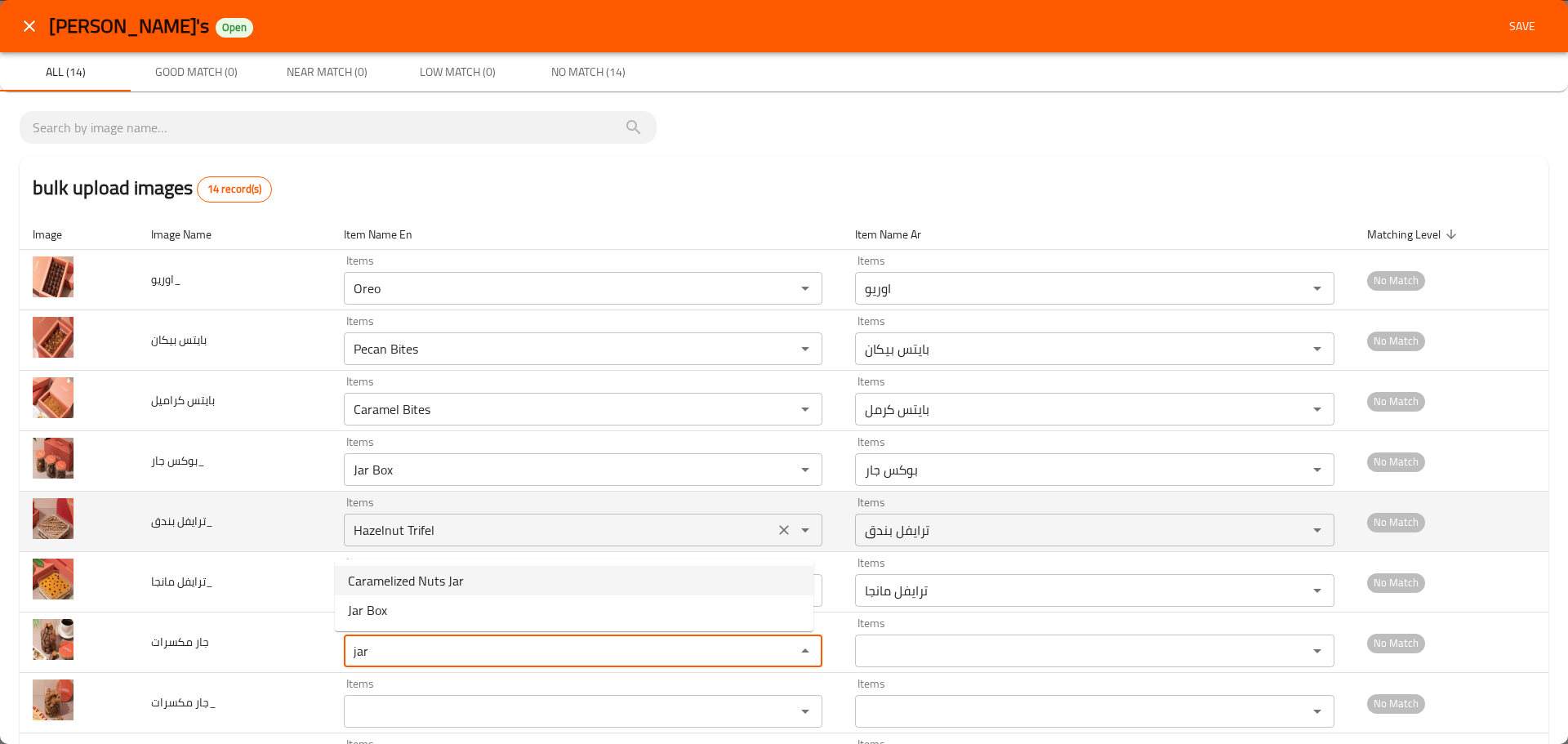
type مكسرات "Caramelized Nuts Jar"
type مكسرات-ar "جار مكسرات مكرمل"
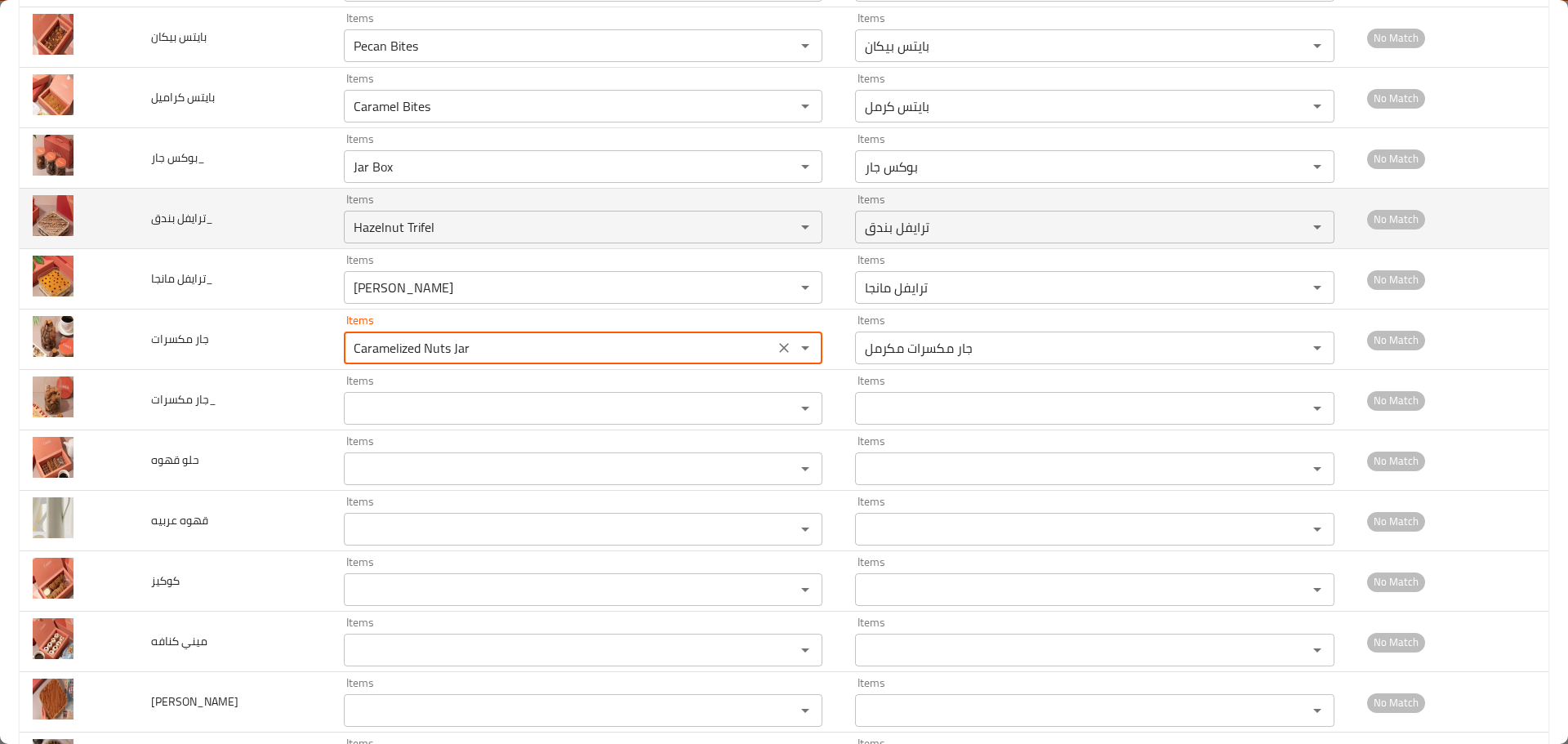
scroll to position [384, 0]
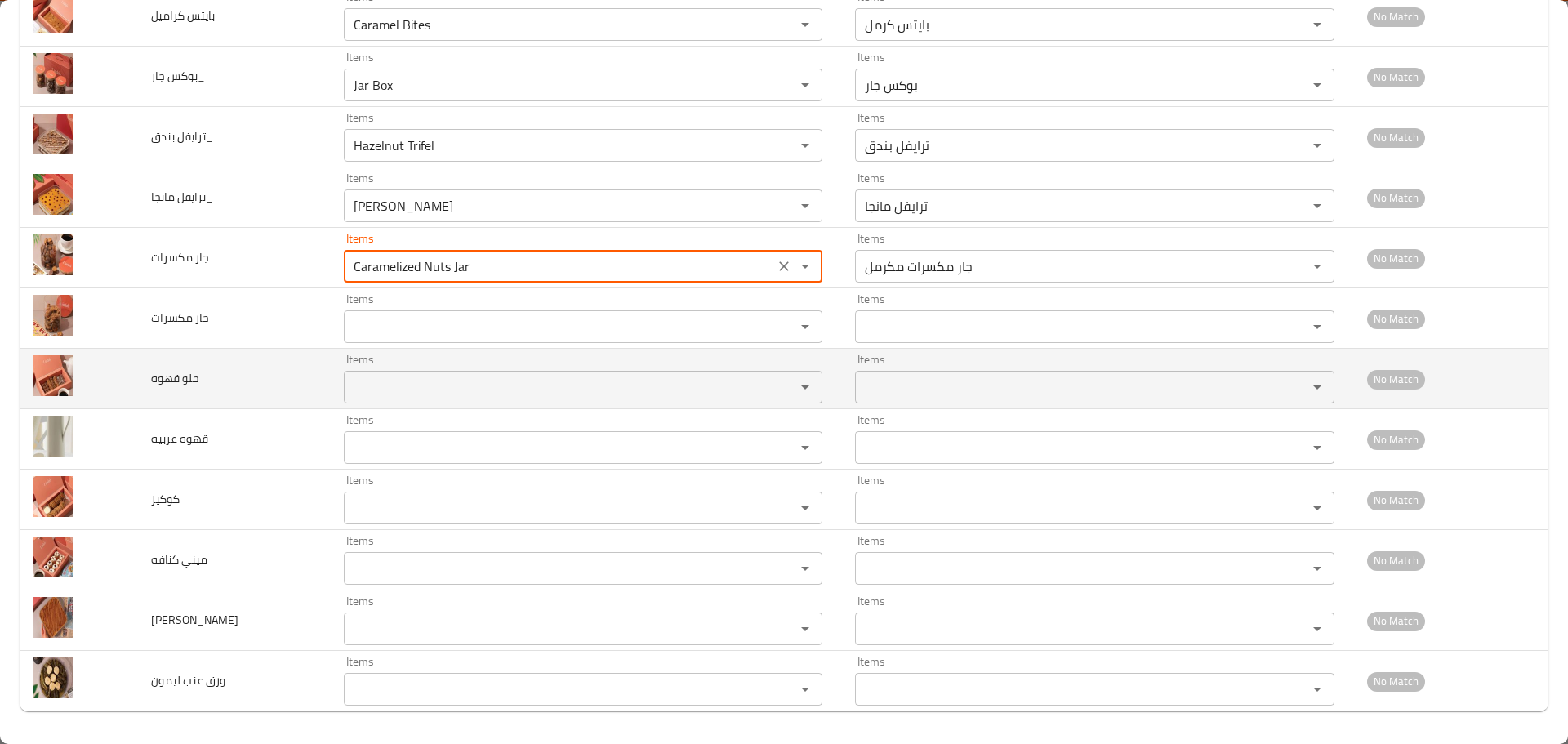
type مكسرات "Caramelized Nuts Jar"
click at [381, 394] on قهوه "Items" at bounding box center [559, 387] width 421 height 23
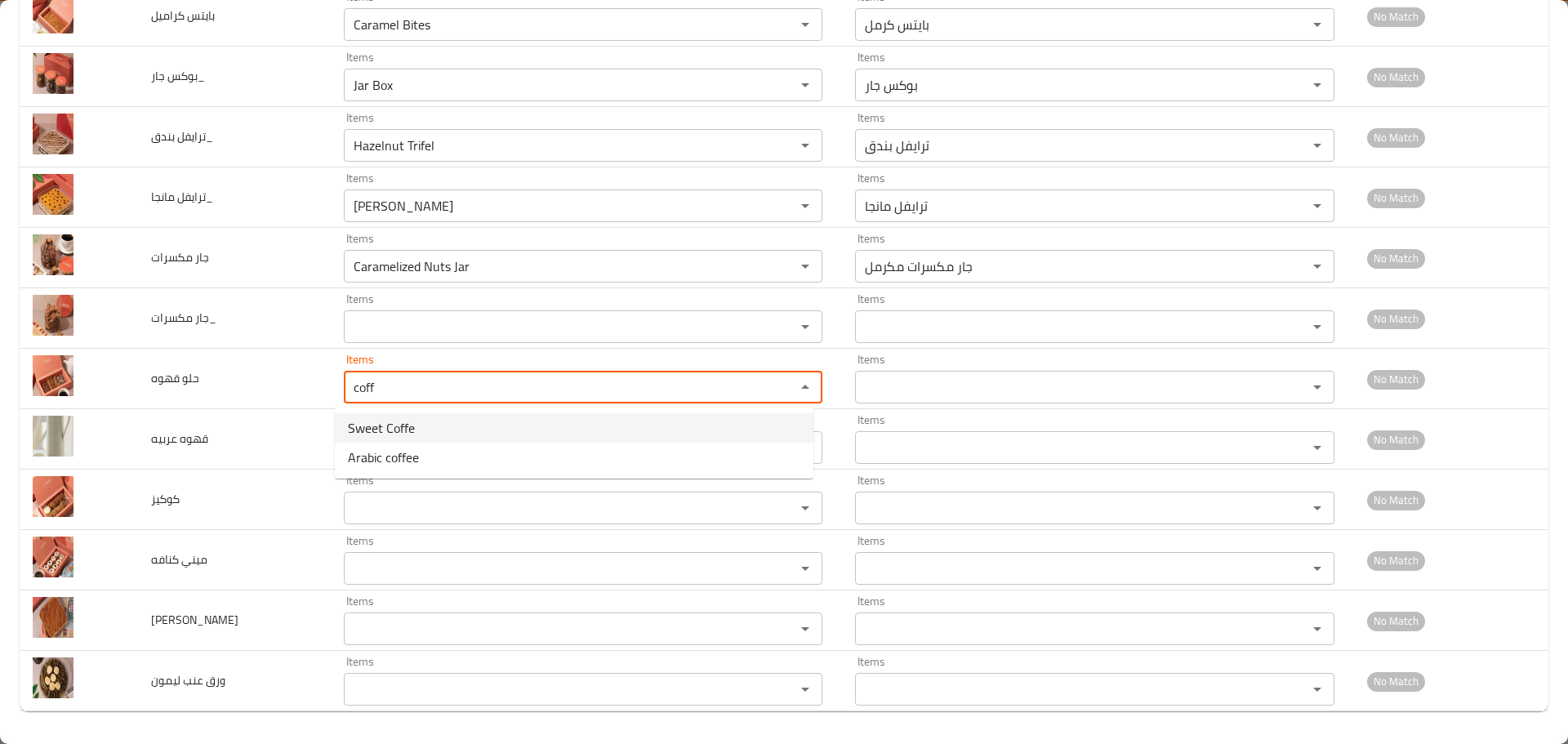
click at [382, 429] on span "Sweet Coffe" at bounding box center [381, 427] width 67 height 19
type قهوه "Sweet Coffe"
type قهوه-ar "حلوه قهوه"
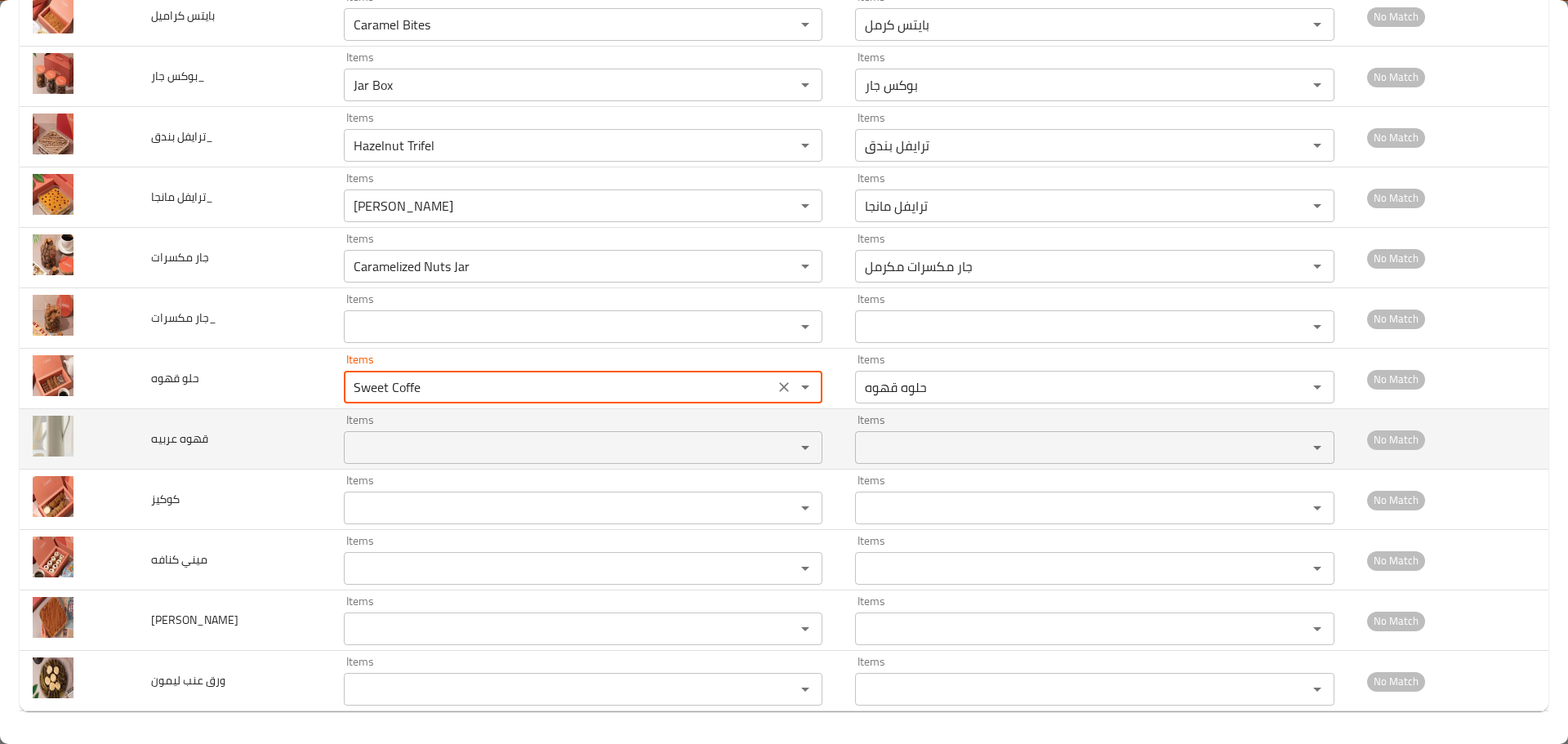
type قهوه "Sweet Coffe"
click at [382, 441] on عربيه "Items" at bounding box center [559, 448] width 421 height 23
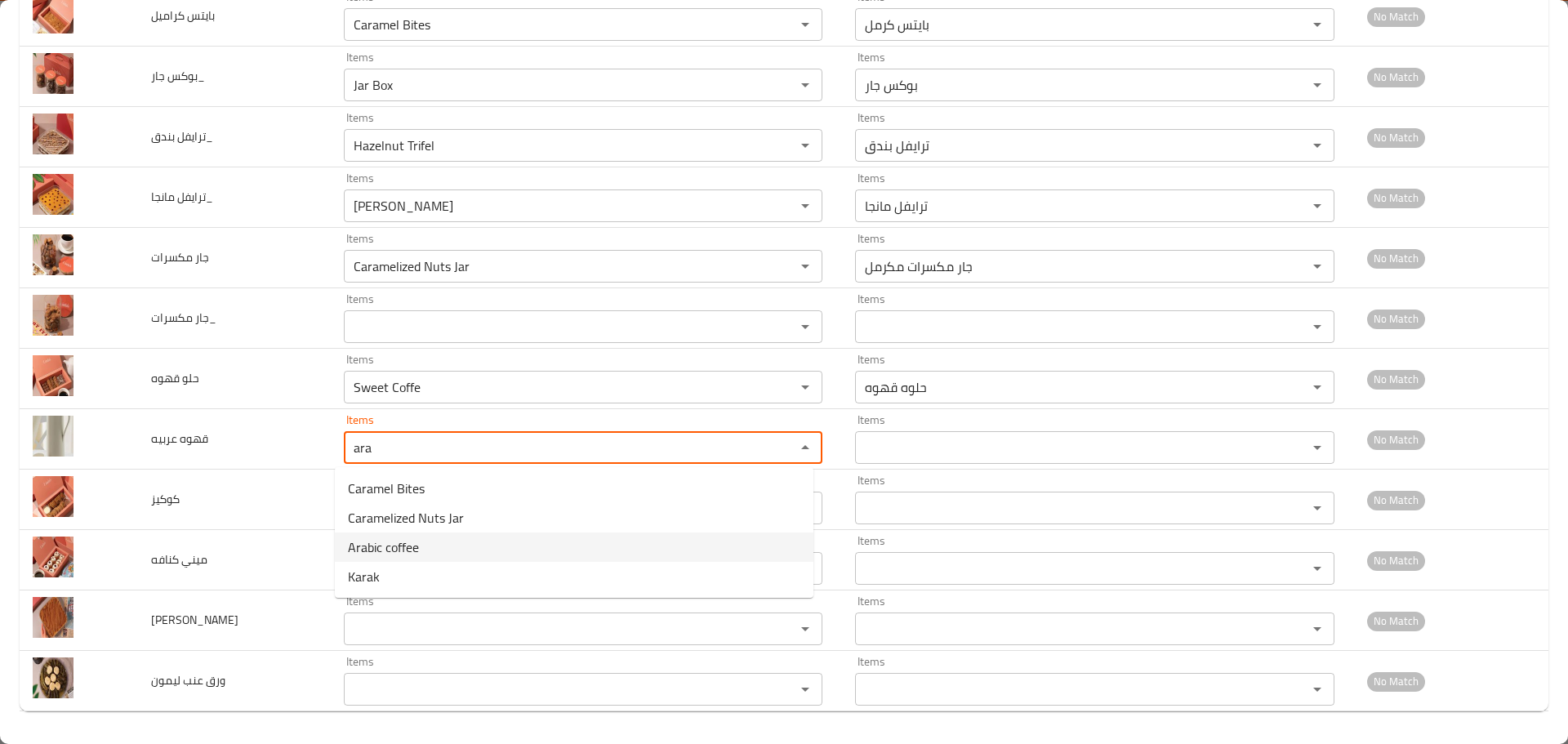
click at [381, 550] on span "Arabic coffee" at bounding box center [383, 547] width 71 height 19
type عربيه "Arabic coffee"
type عربيه-ar "Arabic coffee"
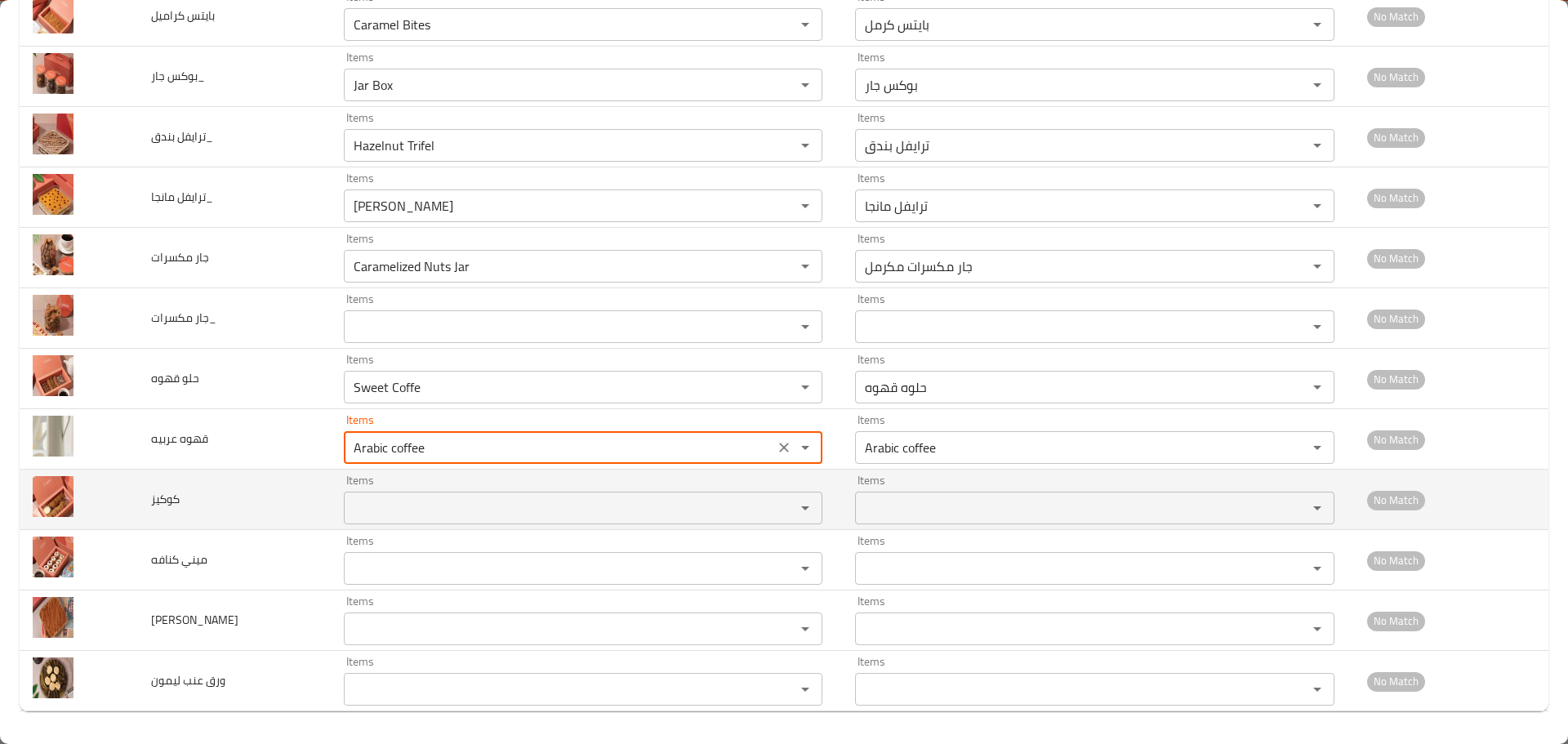
type عربيه "Arabic coffee"
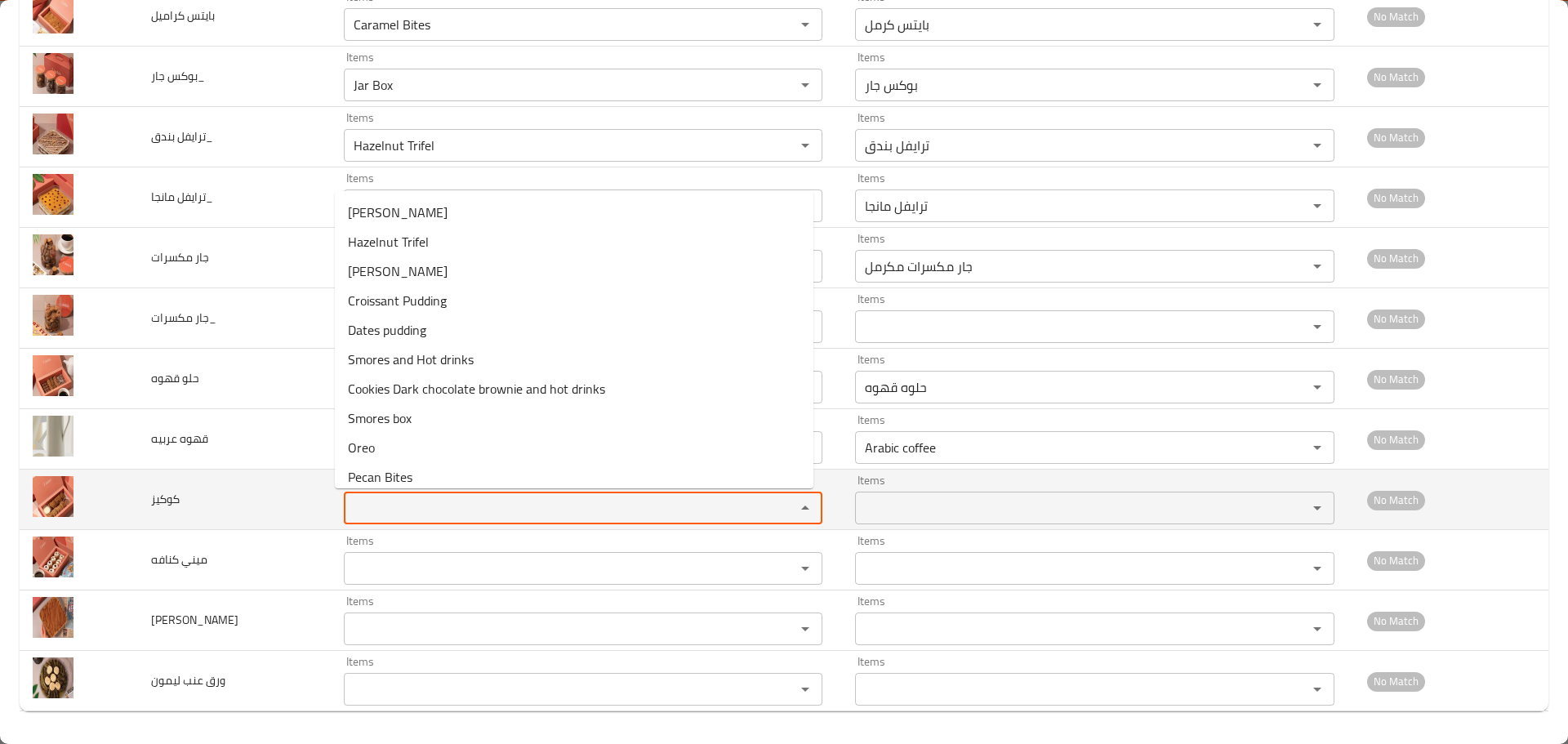
click at [397, 511] on input "Items" at bounding box center [559, 507] width 421 height 23
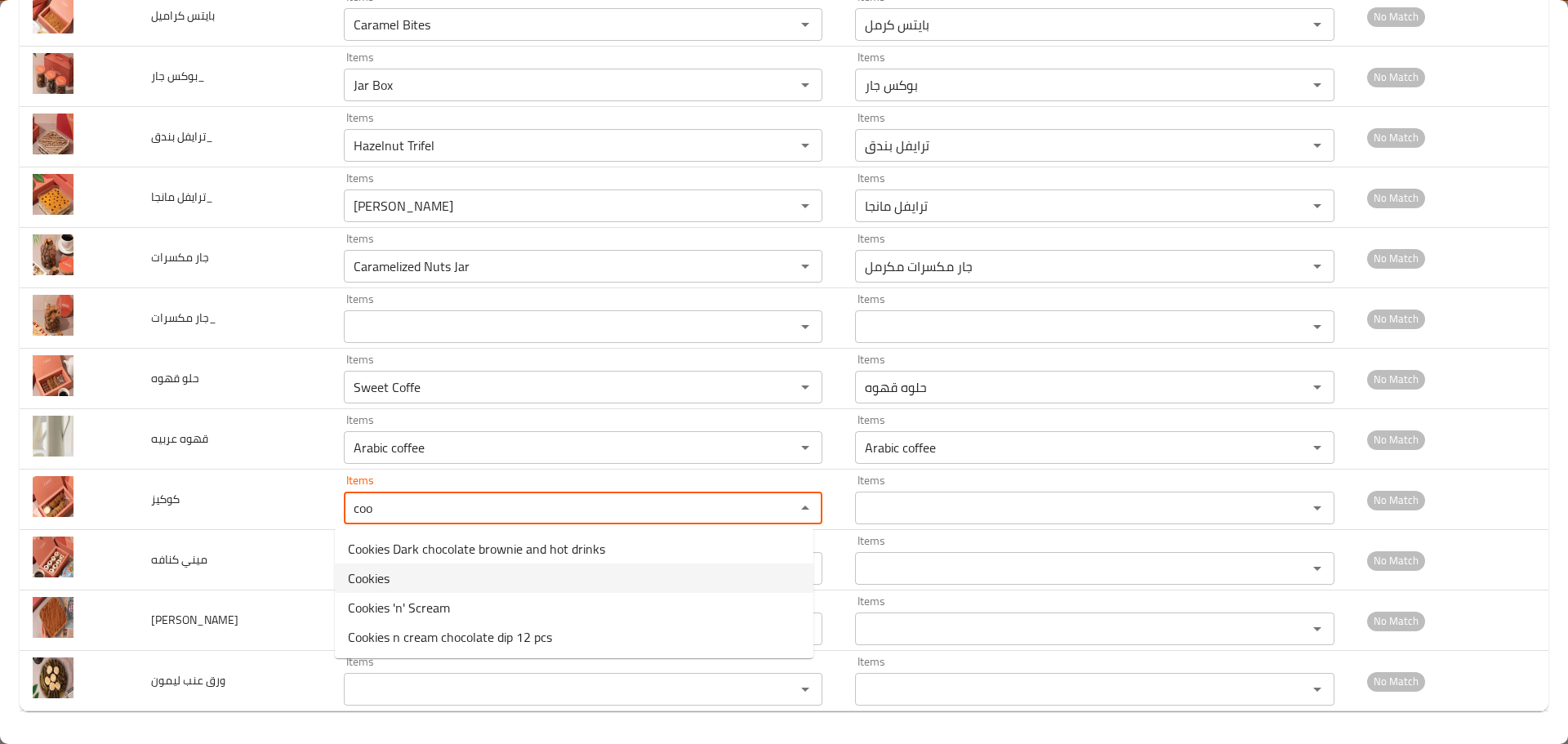
click at [387, 583] on span "Cookies" at bounding box center [368, 578] width 41 height 19
type input "Cookies"
type input "كوكيز"
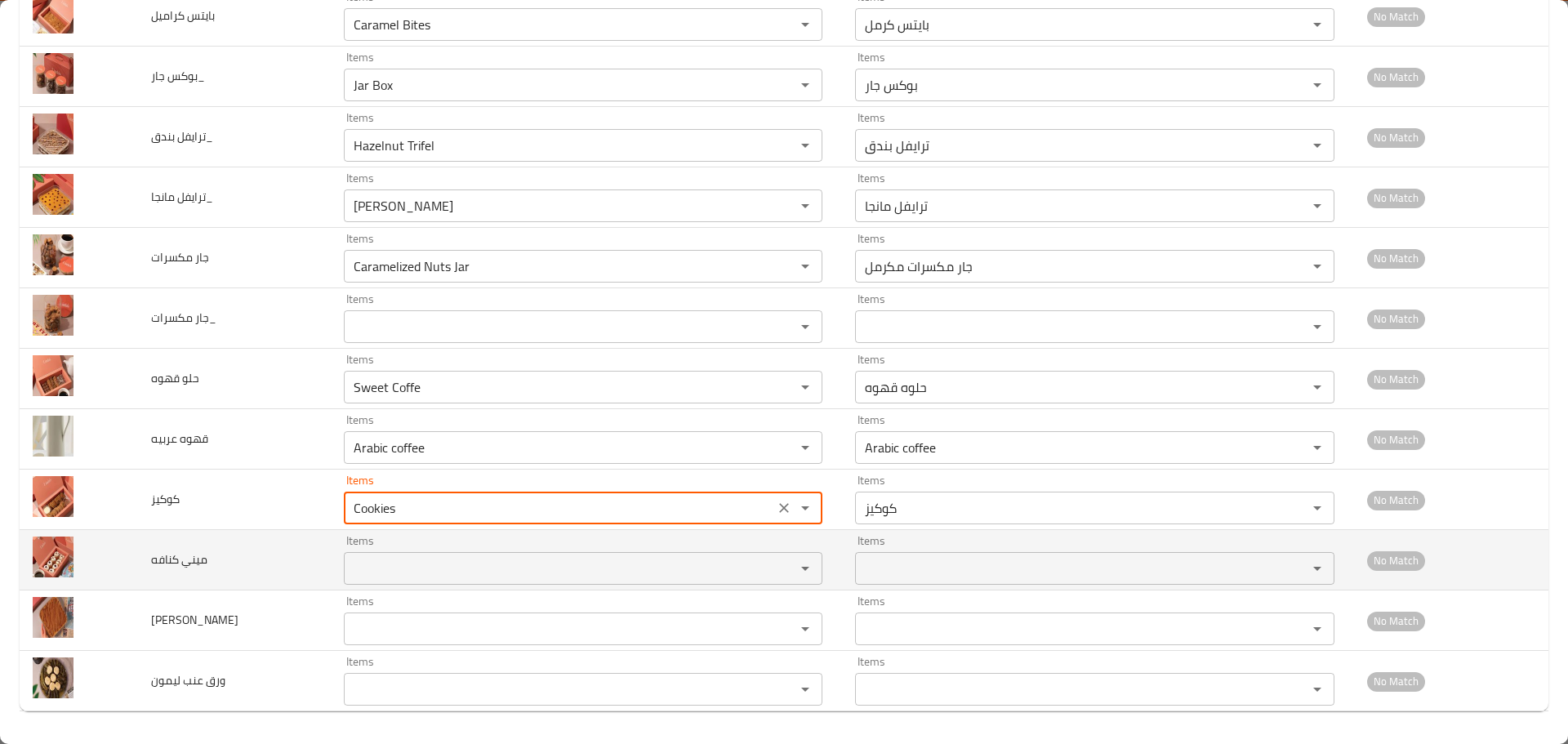
type input "Cookies"
click at [398, 567] on كنافه "Items" at bounding box center [559, 568] width 421 height 23
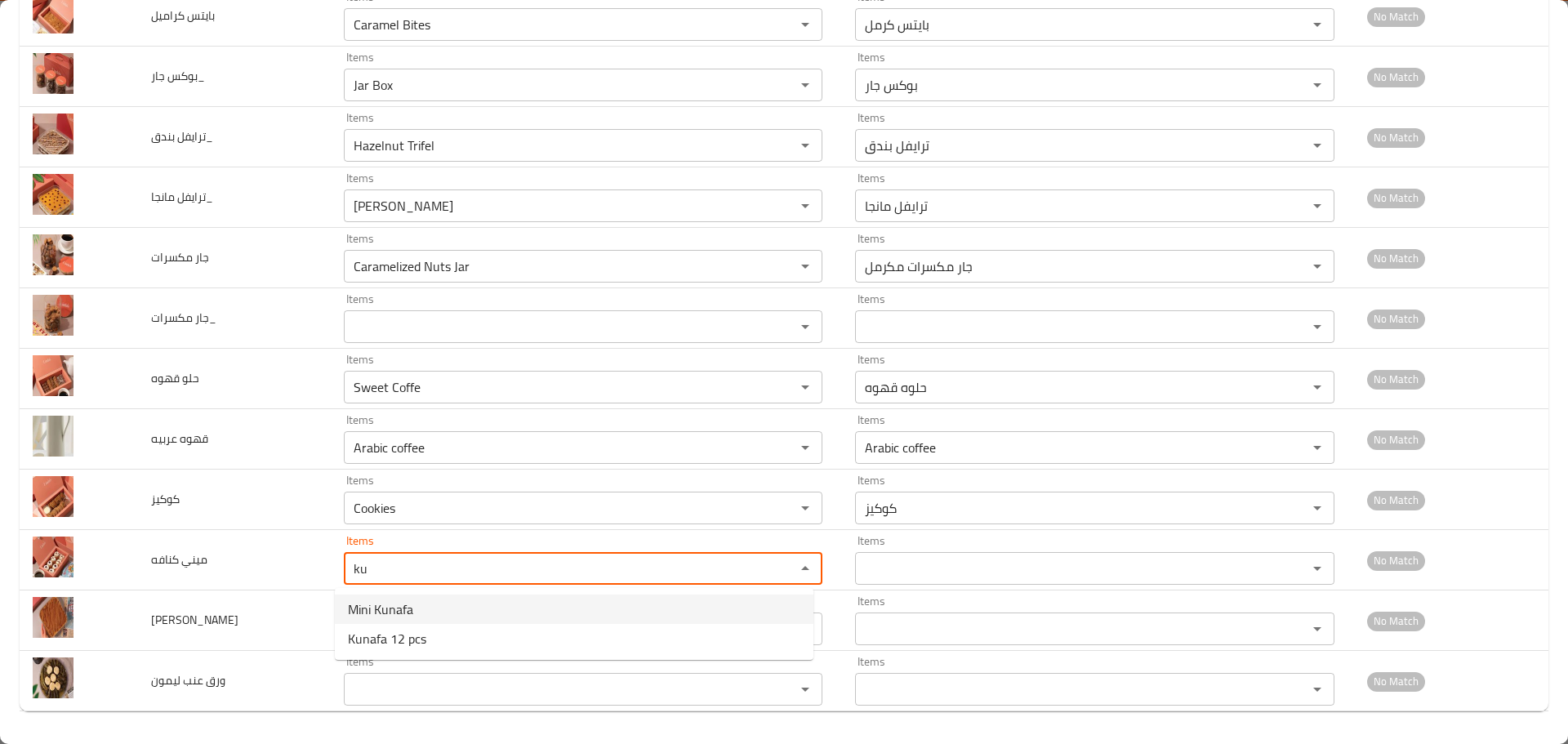
click at [387, 611] on span "Mini Kunafa" at bounding box center [380, 609] width 65 height 19
type كنافه "Mini Kunafa"
type كنافه-ar "ميني كنافه"
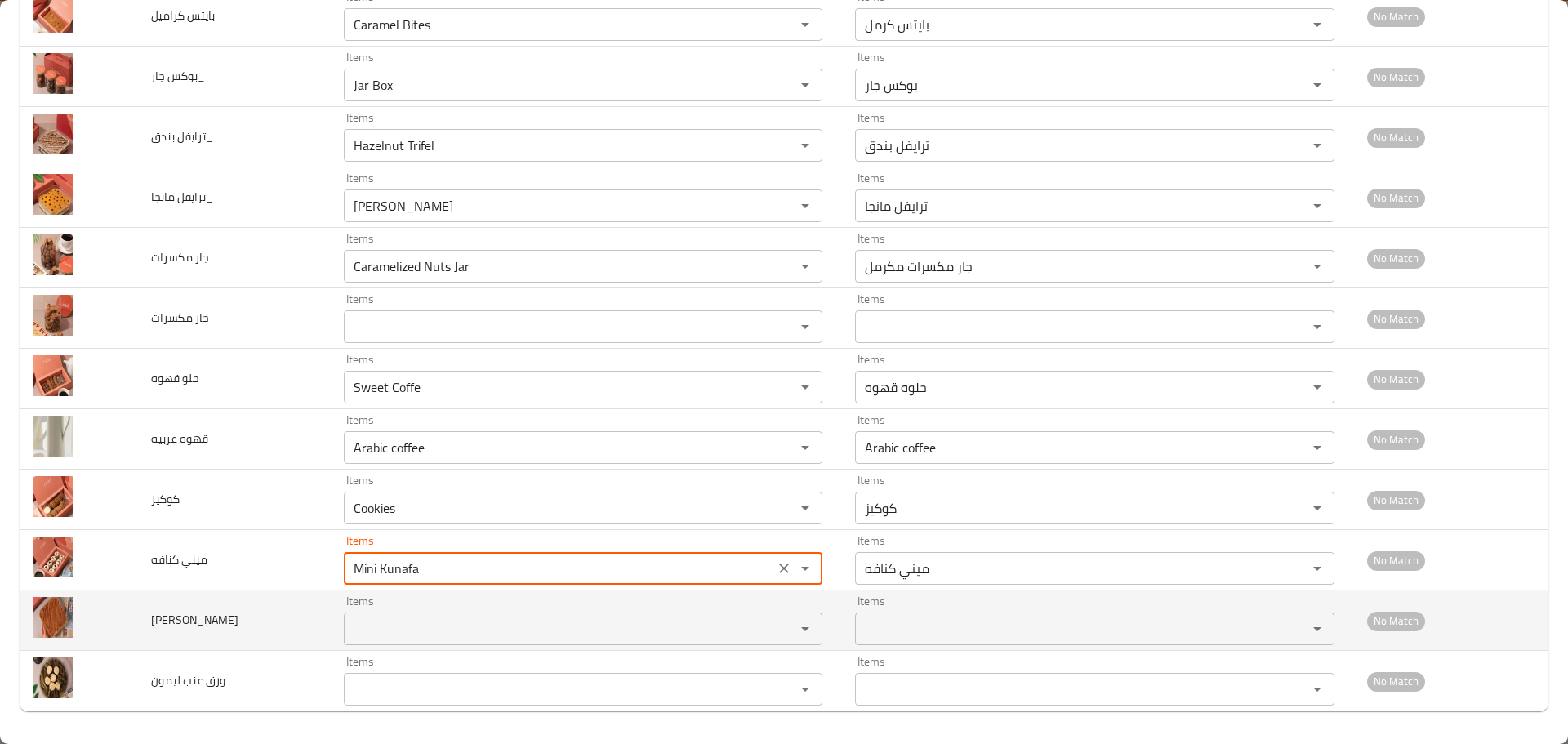
type كنافه "Mini Kunafa"
click at [385, 620] on كيك "Items" at bounding box center [559, 629] width 421 height 23
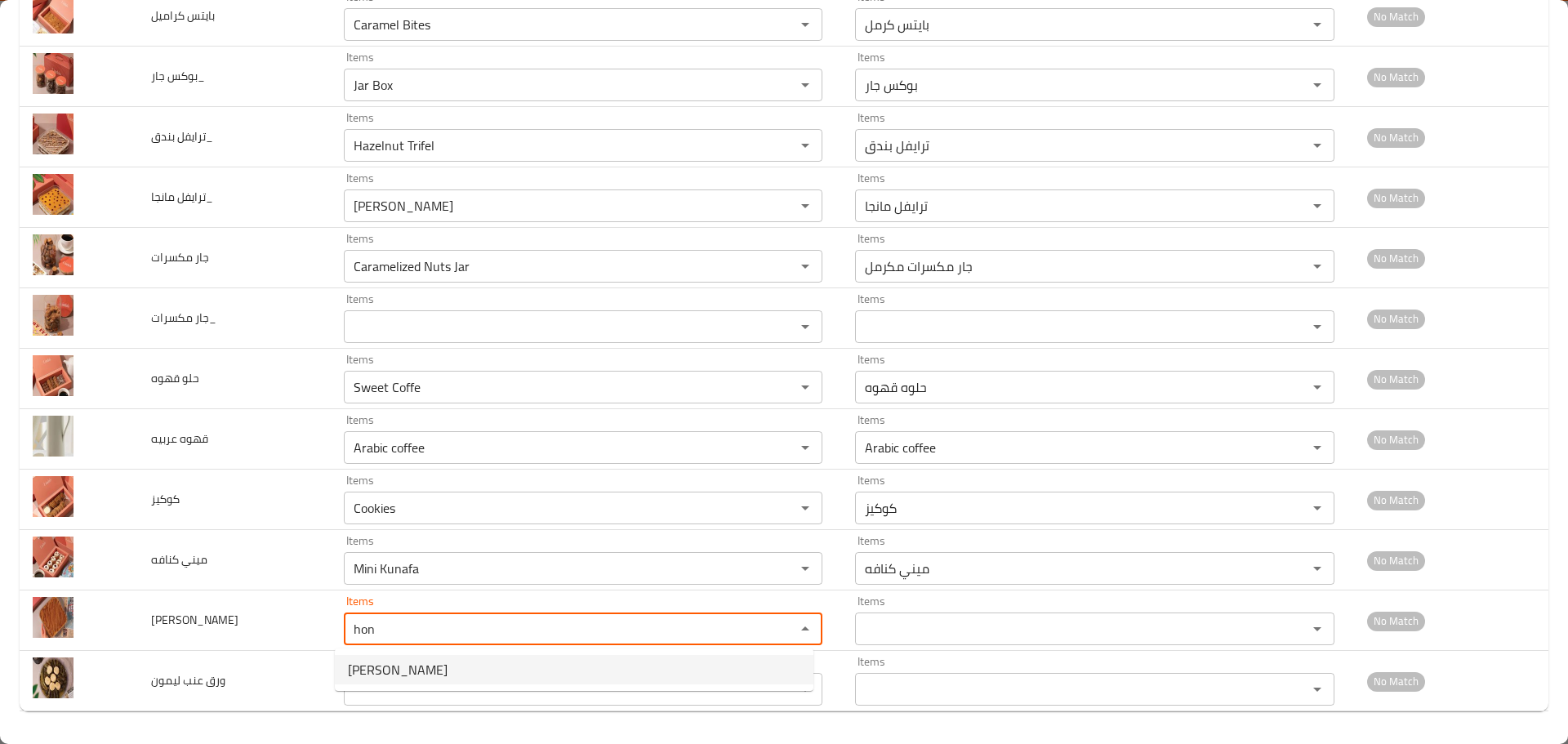
click at [385, 660] on span "[PERSON_NAME]" at bounding box center [397, 669] width 99 height 19
type كيك "[PERSON_NAME]"
type كيك-ar "هني كيك"
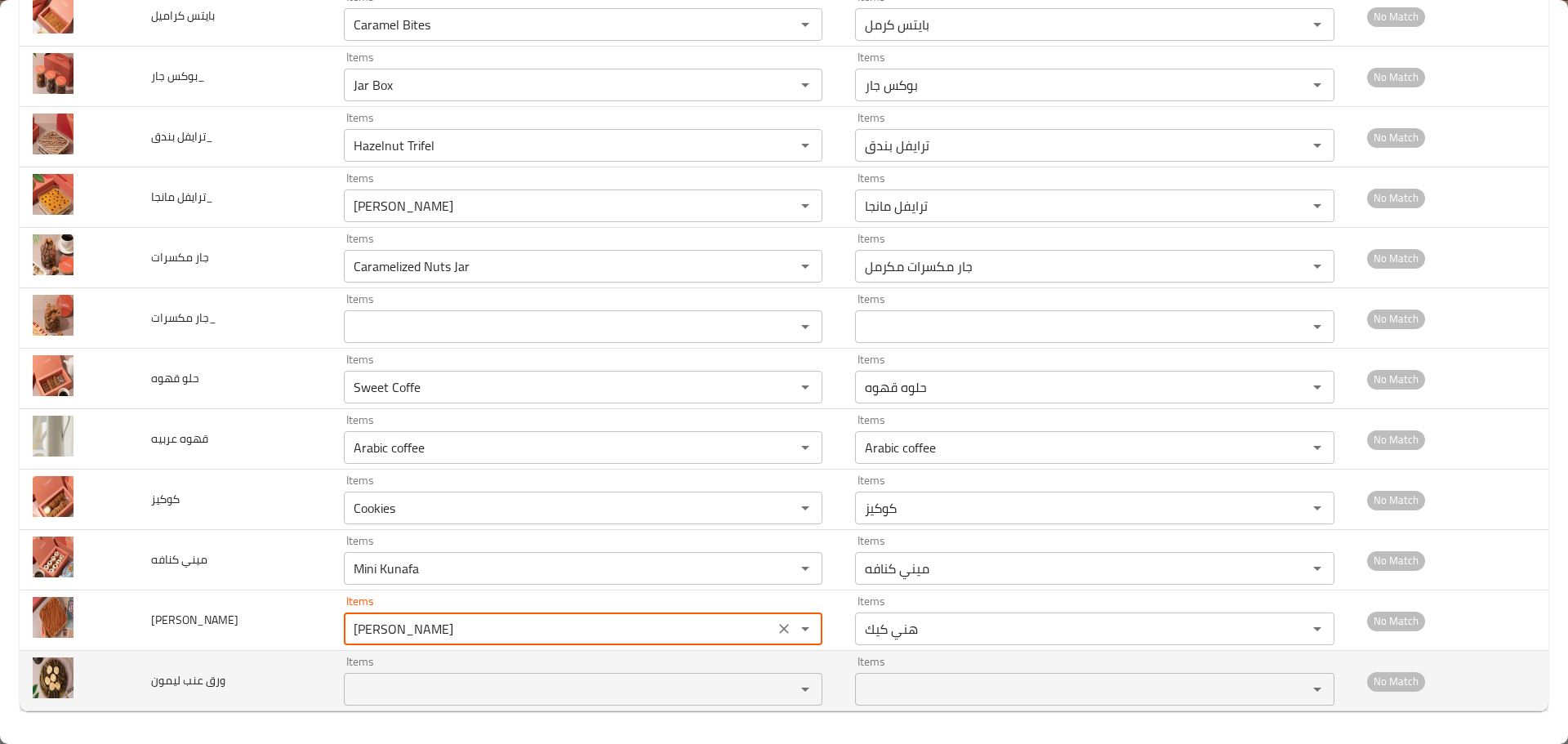
type كيك "[PERSON_NAME]"
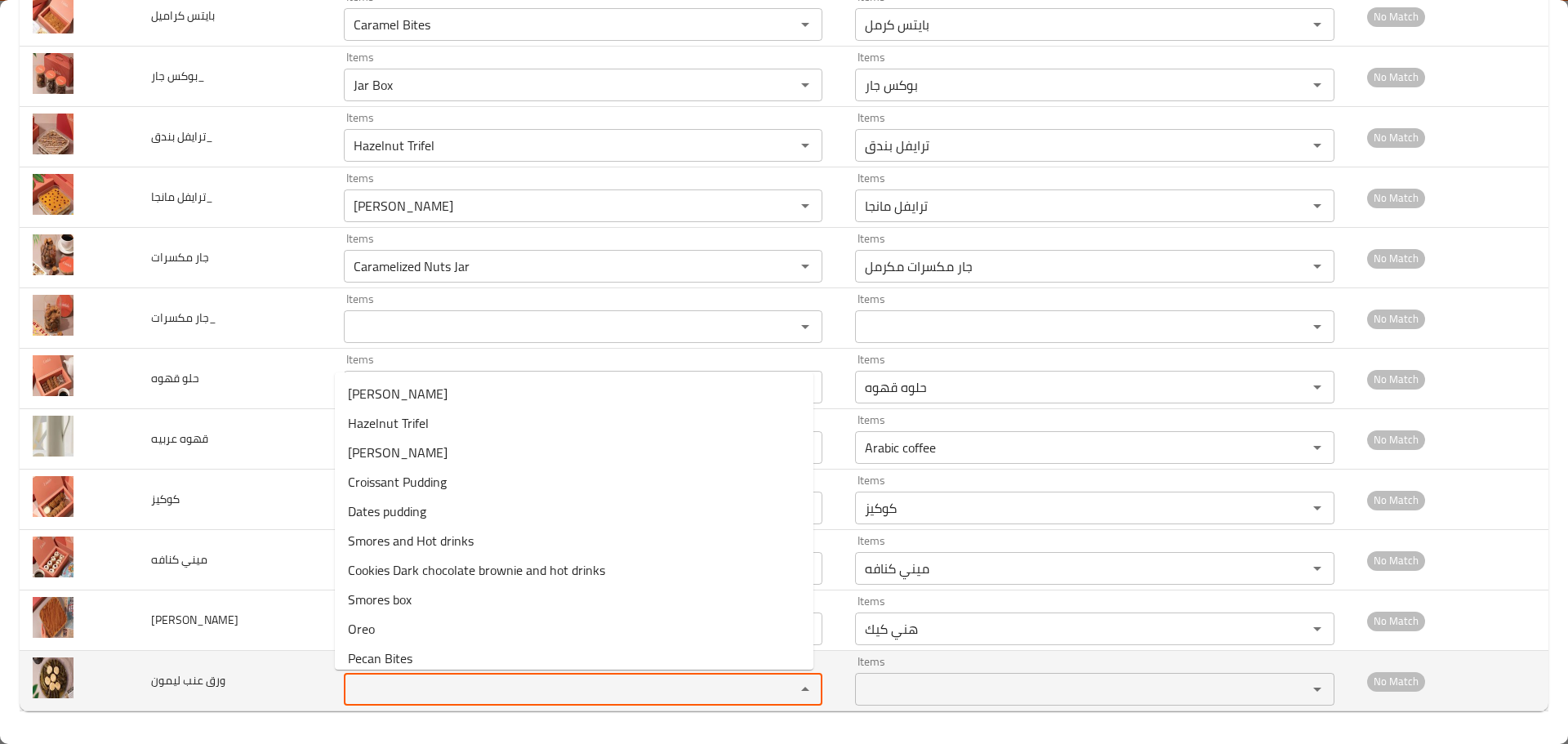
click at [381, 687] on ليمون "Items" at bounding box center [559, 689] width 421 height 23
drag, startPoint x: 371, startPoint y: 692, endPoint x: 273, endPoint y: 665, distance: 101.7
click at [277, 666] on tr "ورق عنب ليمون Items vin Items Items Items No Match" at bounding box center [783, 681] width 1528 height 61
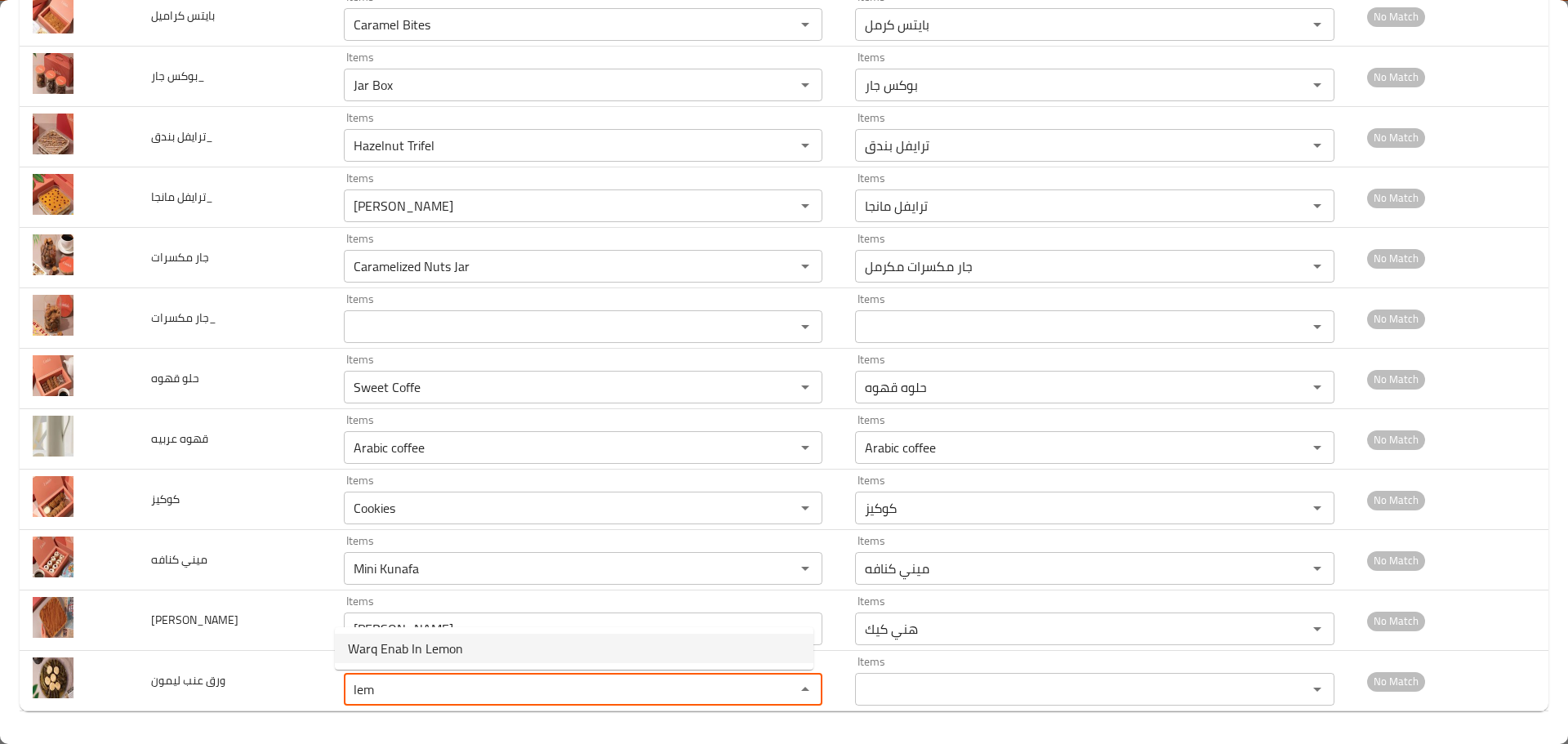
click at [403, 646] on span "Warq Enab In Lemon" at bounding box center [405, 648] width 115 height 19
type ليمون "Warq Enab In Lemon"
type ليمون-ar "ورق عنب ليمون"
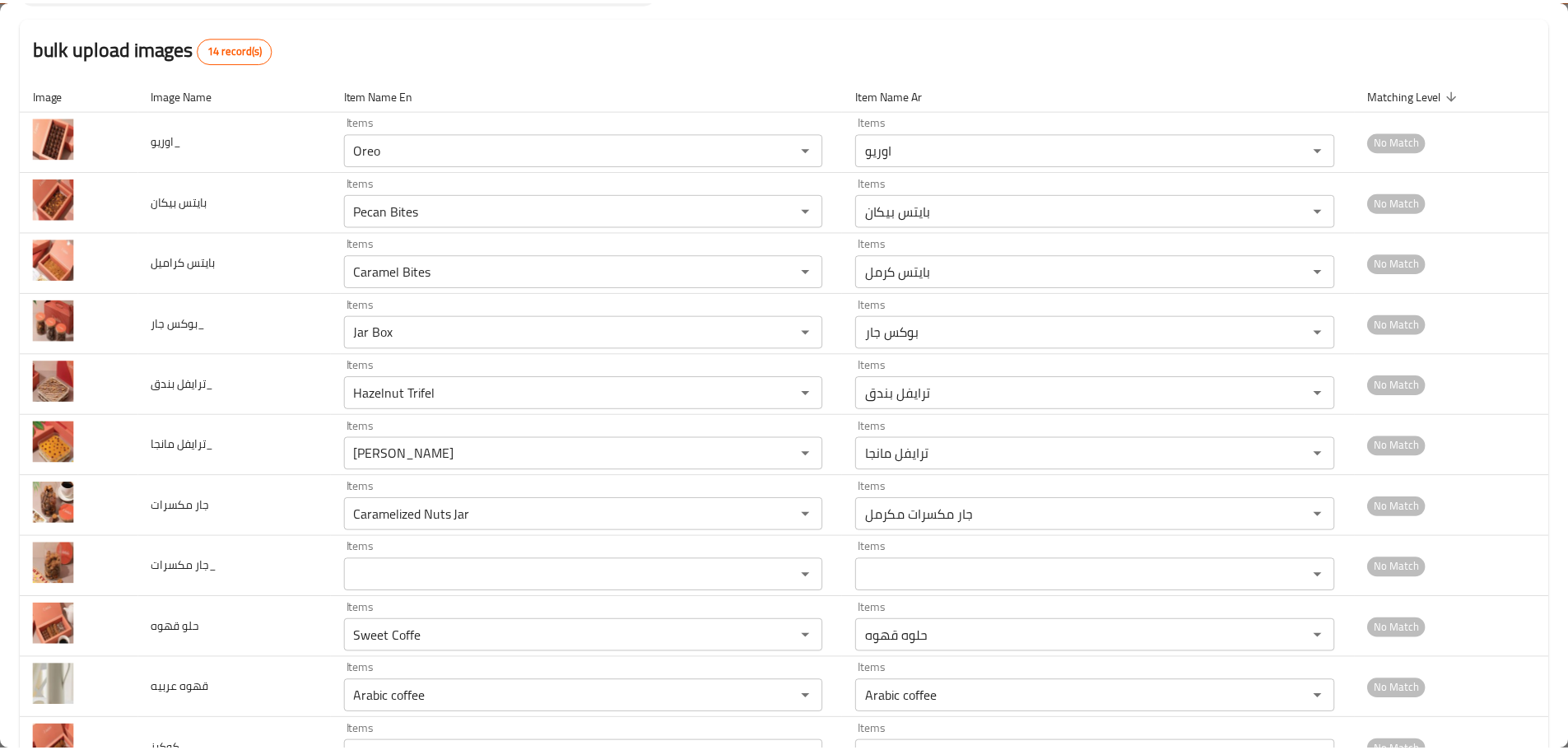
scroll to position [0, 0]
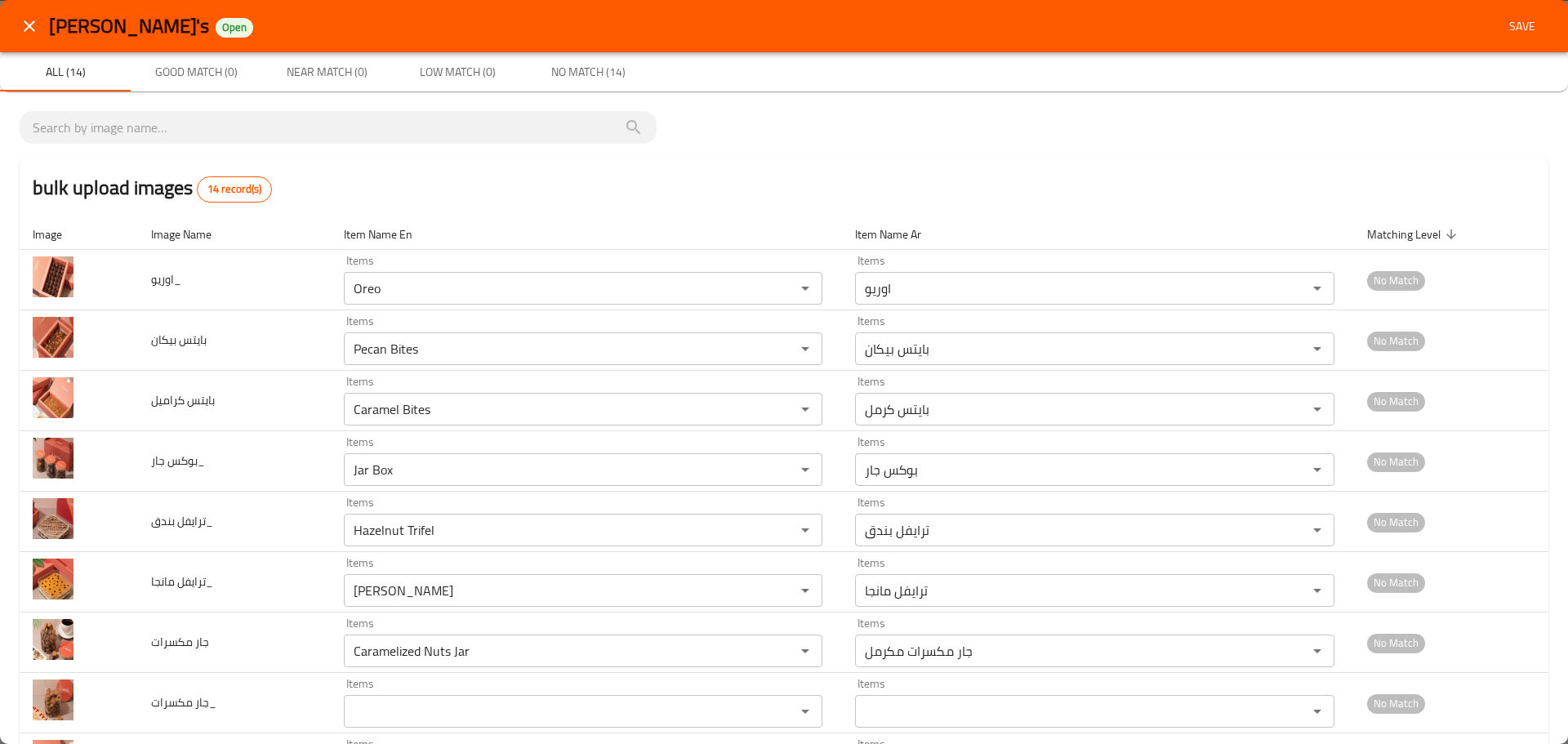
type ليمون "Warq Enab In Lemon"
click at [1525, 28] on span "Save" at bounding box center [1522, 26] width 40 height 20
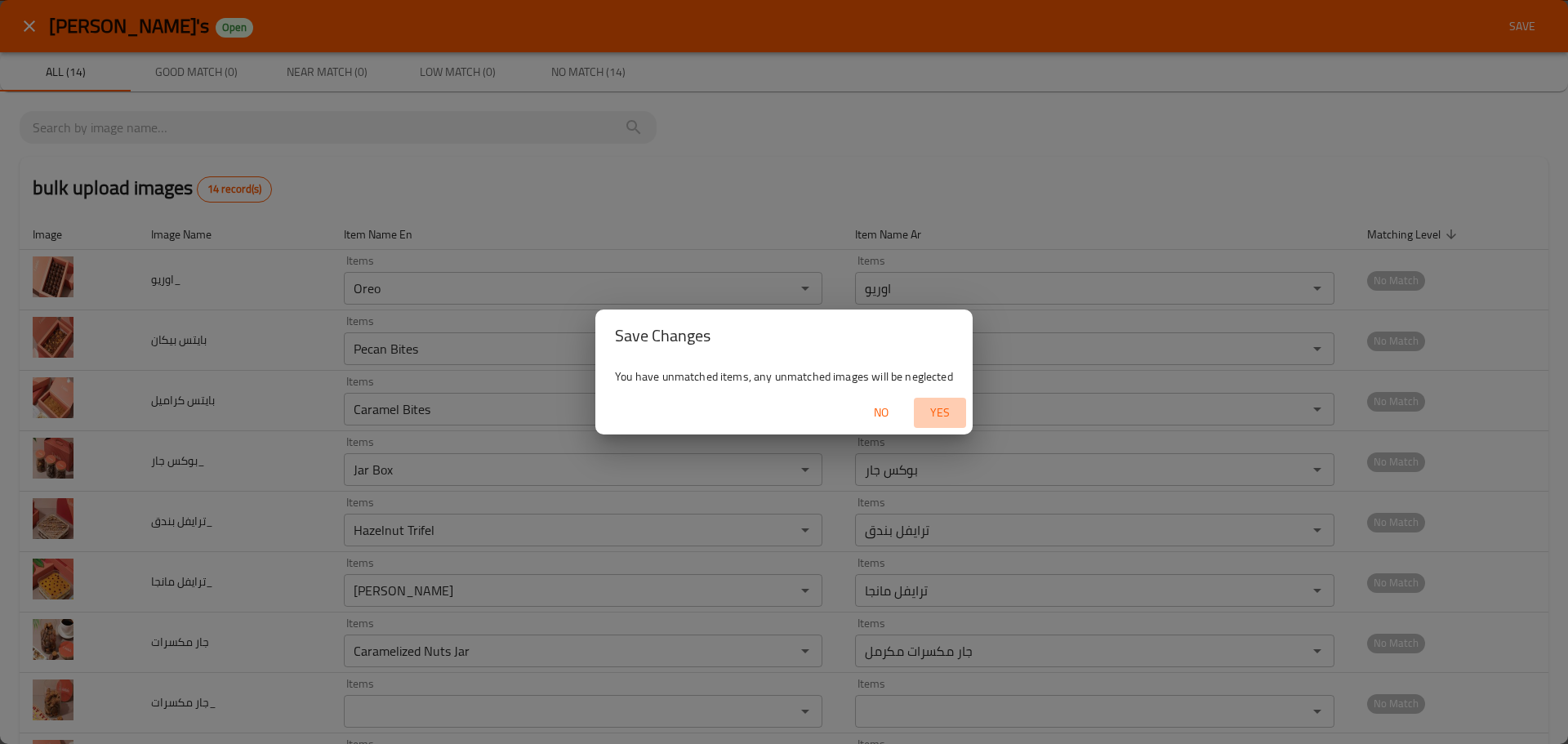
click at [934, 403] on span "Yes" at bounding box center [940, 412] width 40 height 20
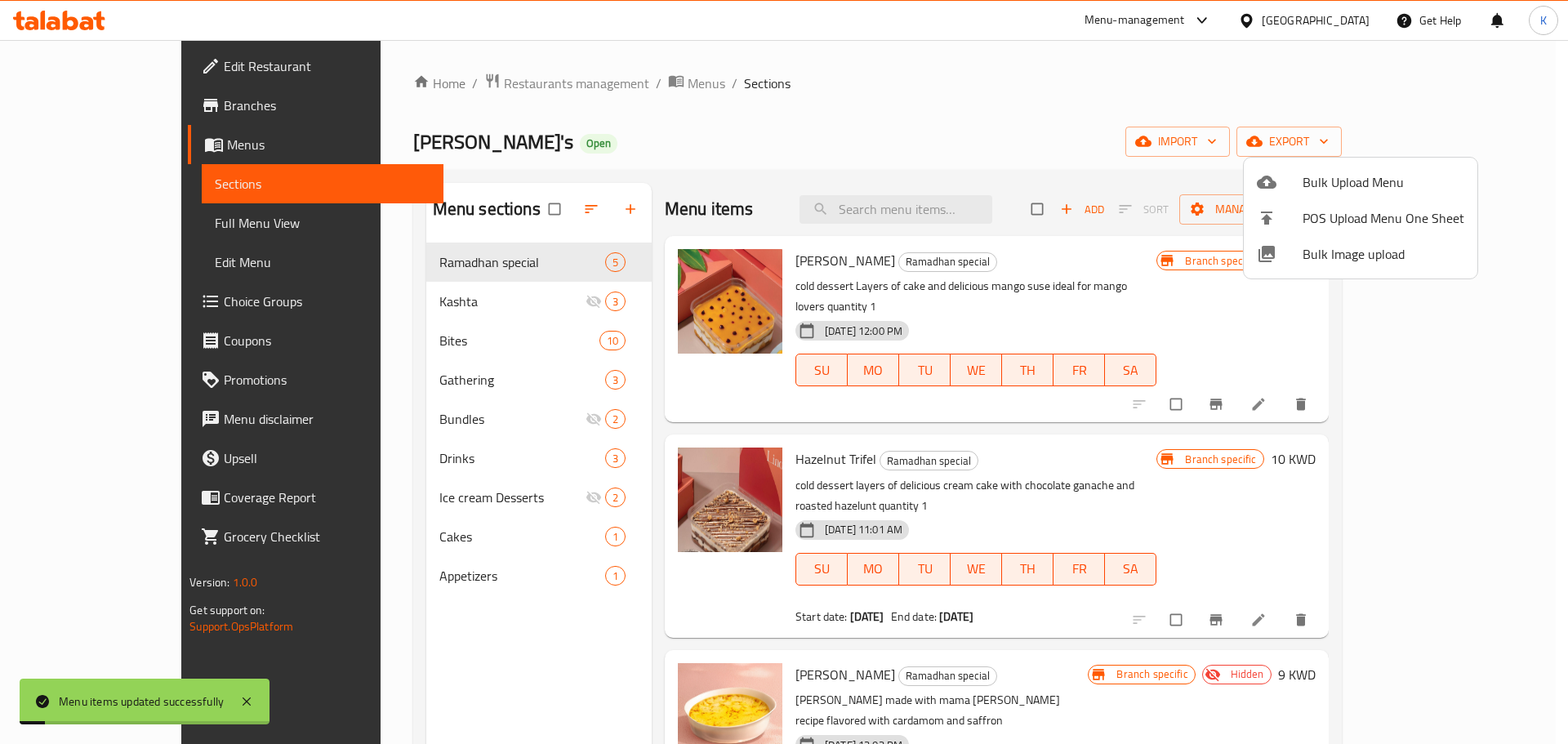
click at [1483, 143] on div at bounding box center [784, 372] width 1568 height 744
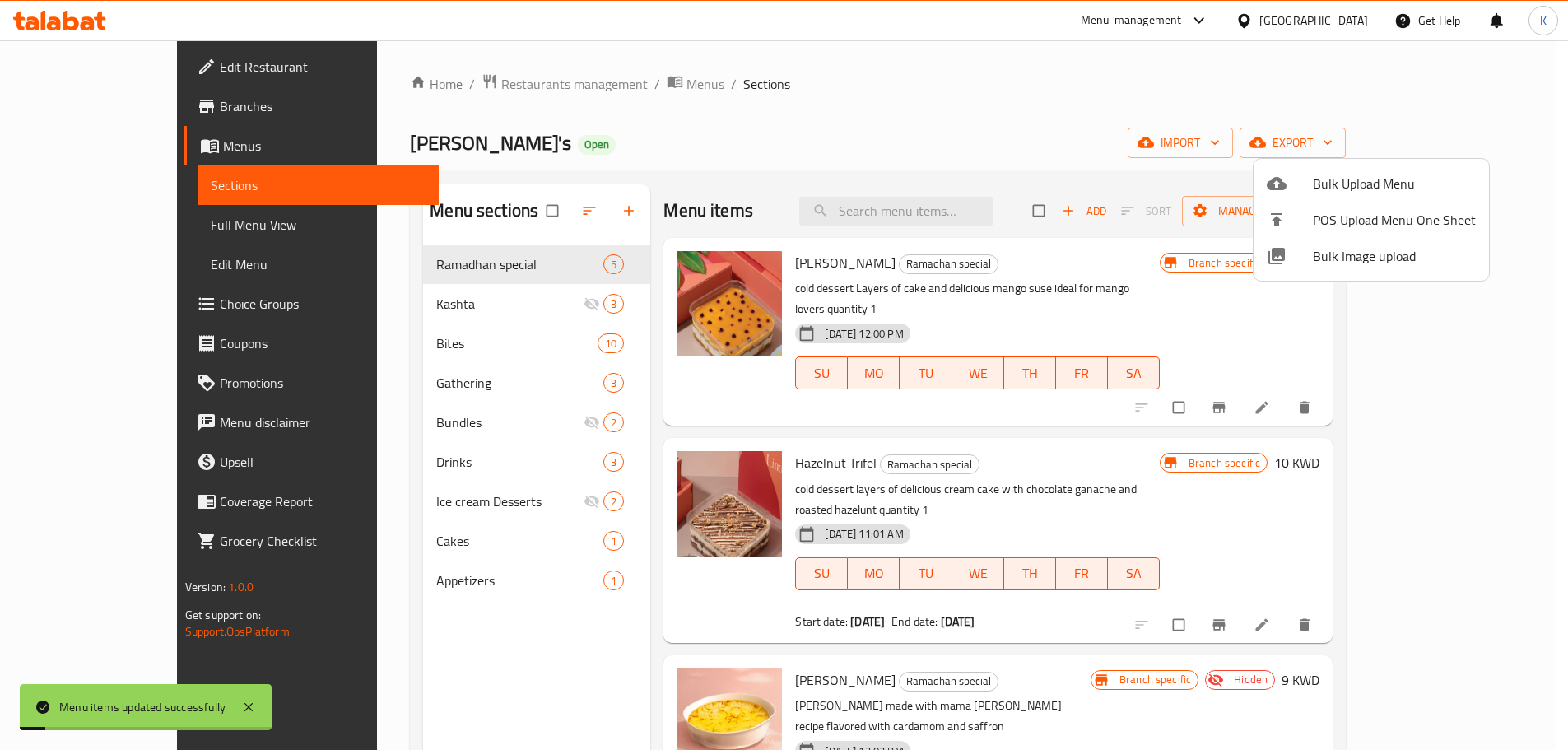
click at [1333, 145] on span "export" at bounding box center [1293, 142] width 80 height 20
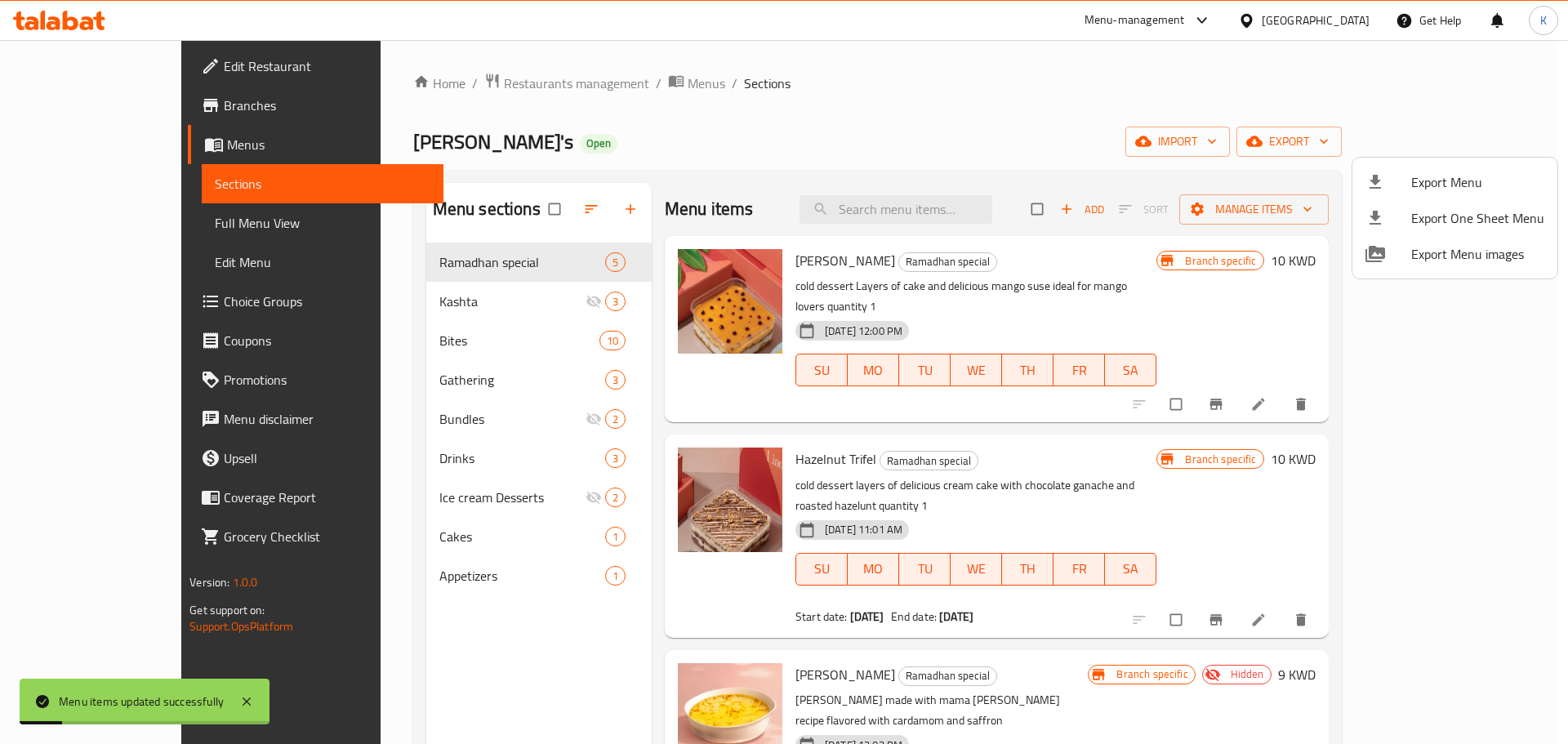
click at [1395, 190] on div at bounding box center [1388, 182] width 46 height 19
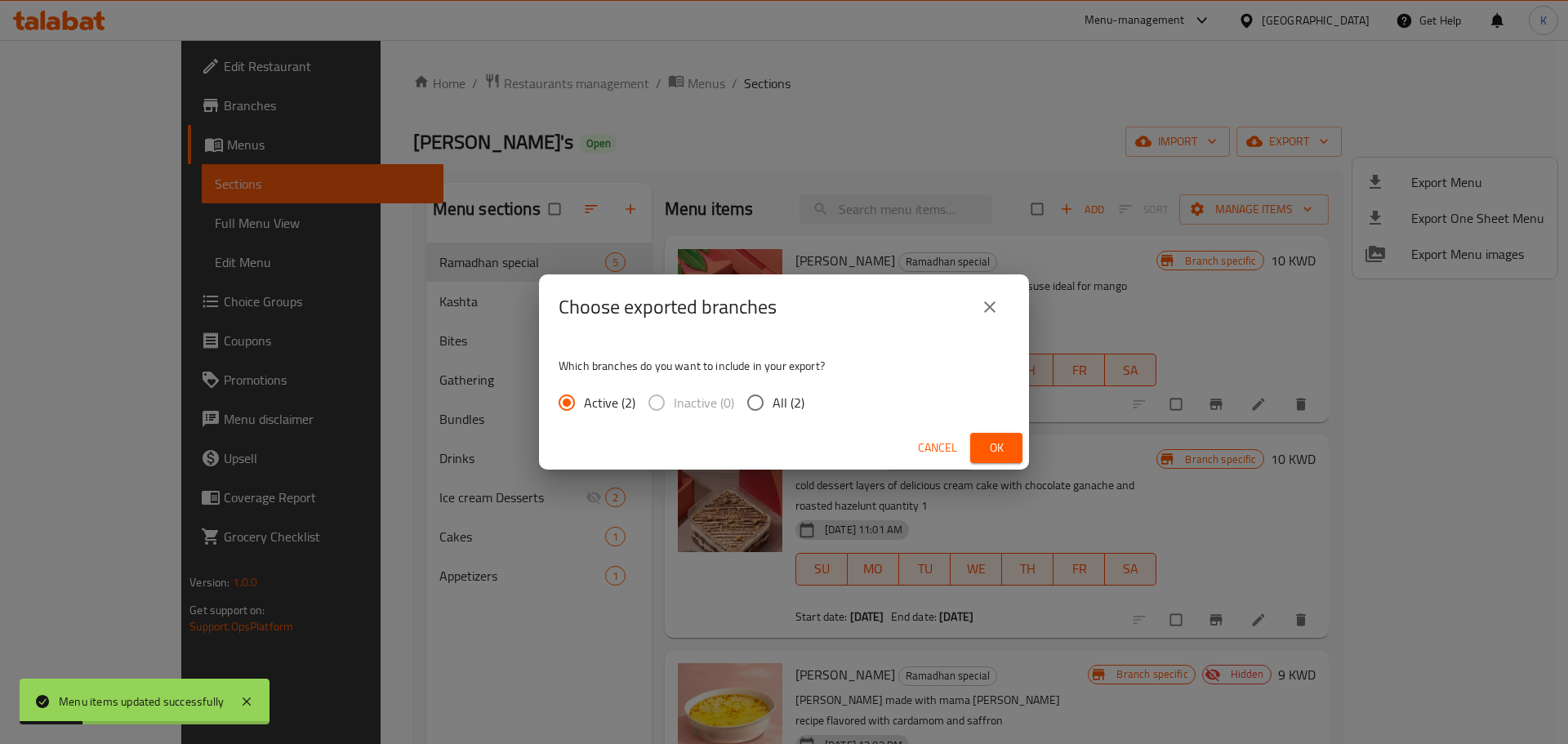
click at [792, 396] on span "All (2)" at bounding box center [788, 402] width 32 height 19
click at [773, 396] on input "All (2)" at bounding box center [755, 402] width 34 height 34
radio input "true"
click at [1007, 443] on span "Ok" at bounding box center [996, 447] width 26 height 20
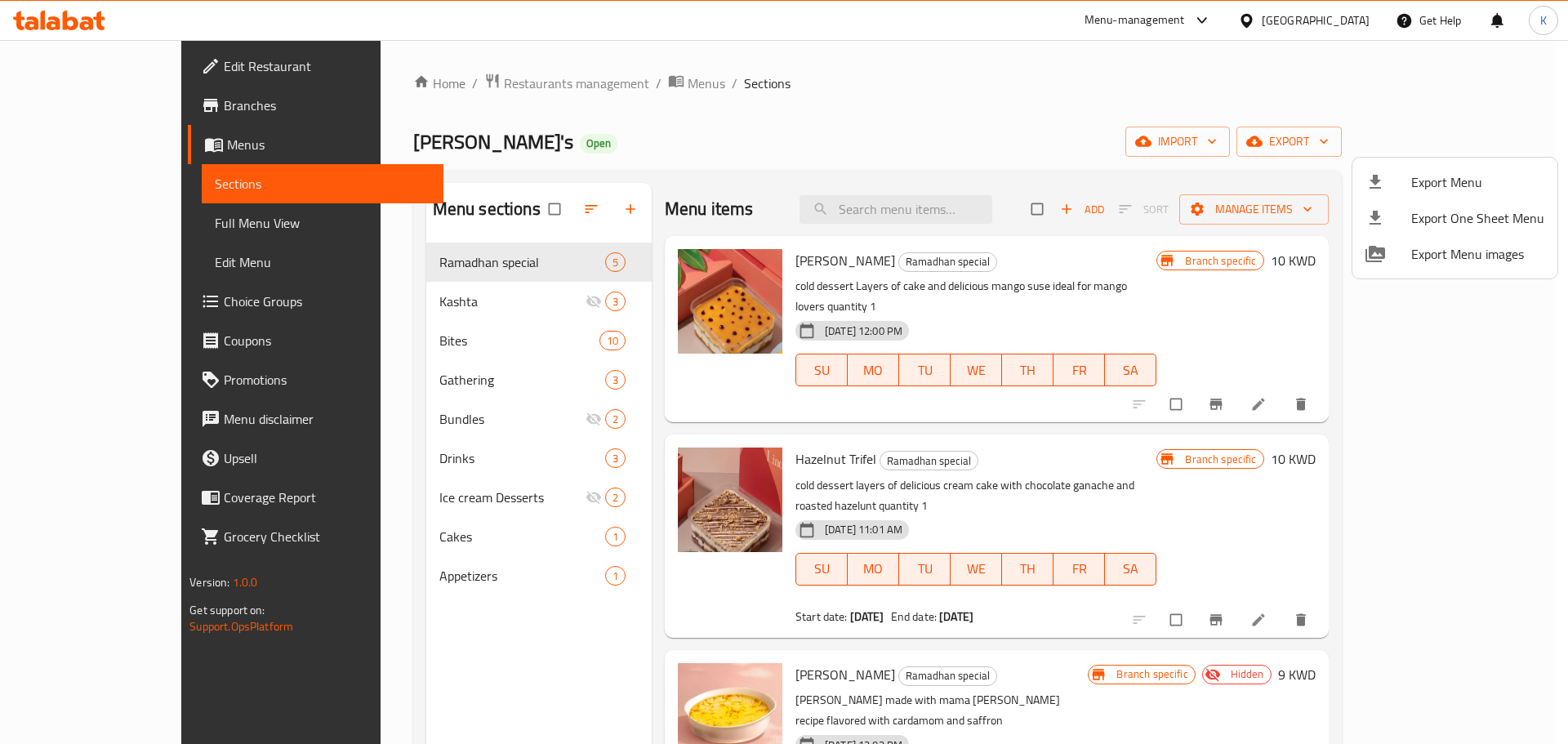
click at [1370, 18] on div at bounding box center [784, 372] width 1568 height 744
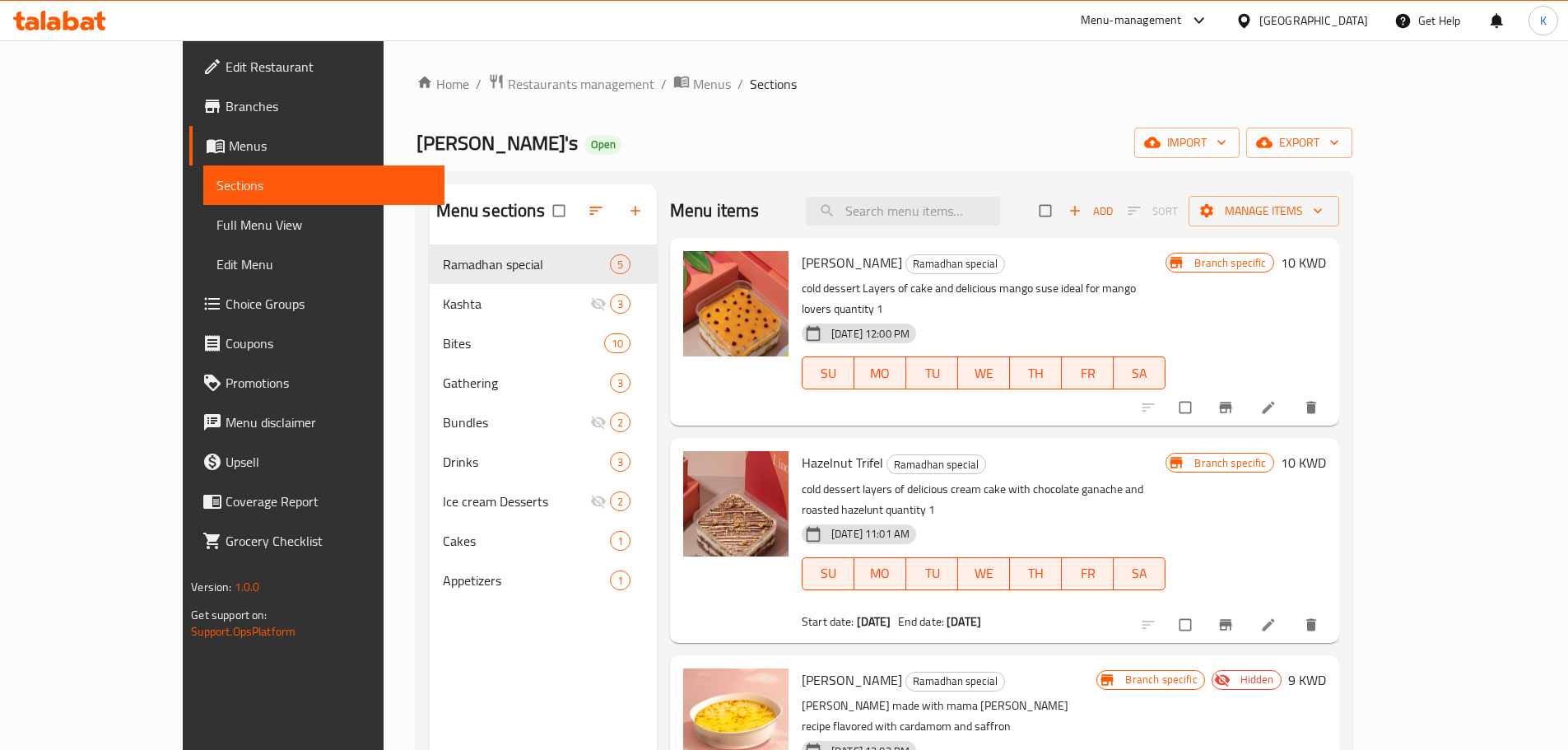
click at [1363, 20] on div "[GEOGRAPHIC_DATA]" at bounding box center [1313, 20] width 109 height 18
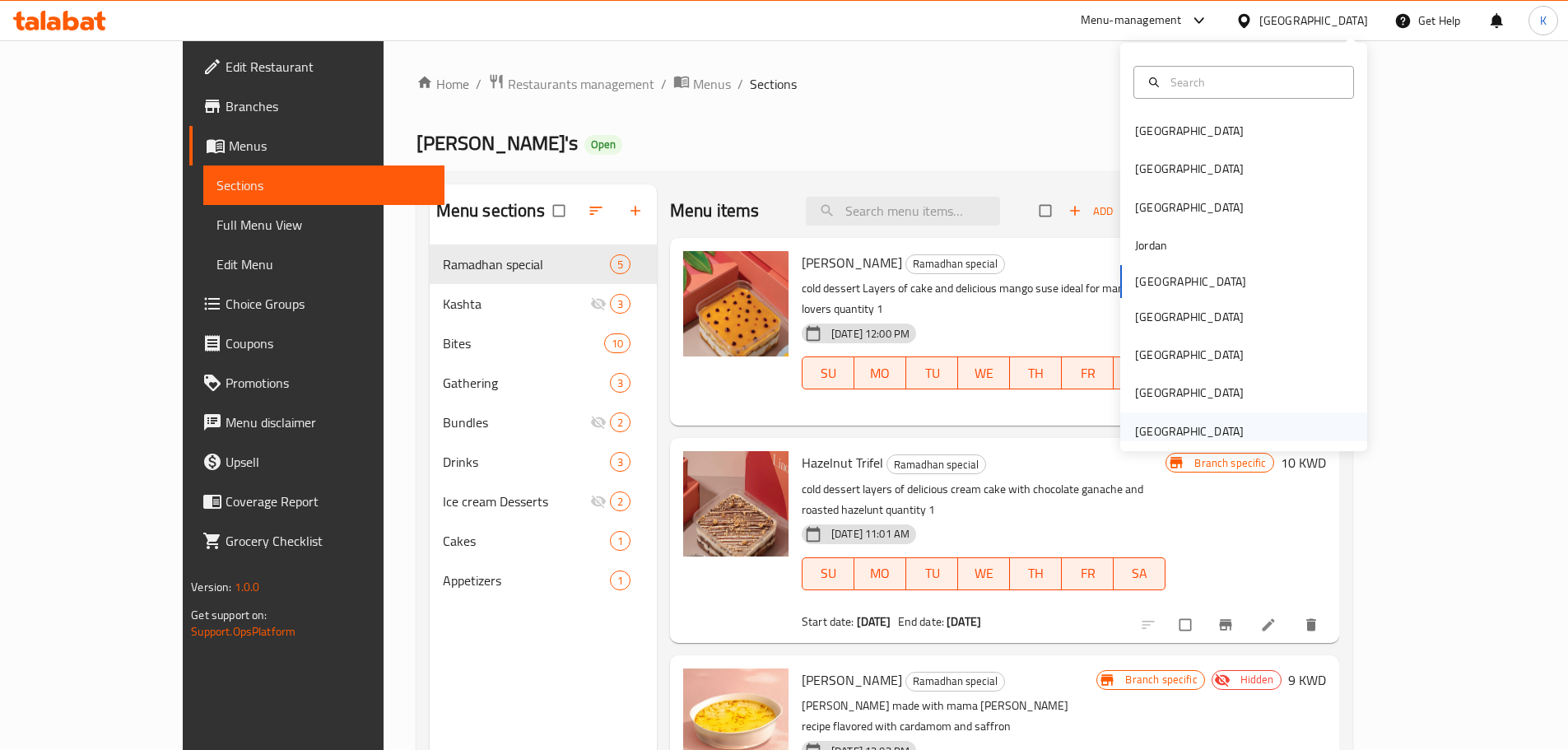
click at [1138, 428] on div "[GEOGRAPHIC_DATA]" at bounding box center [1189, 431] width 109 height 18
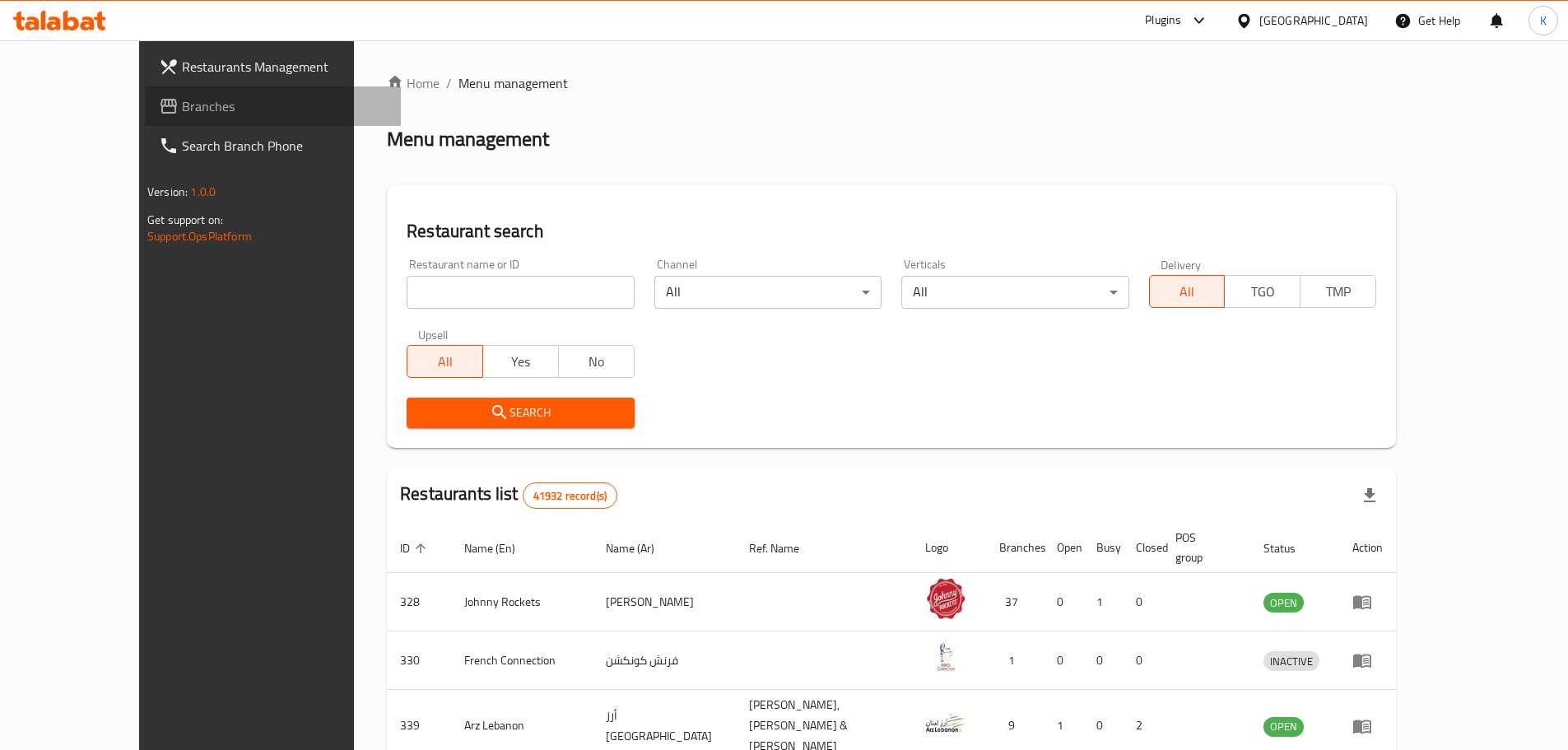
click at [182, 104] on span "Branches" at bounding box center [285, 106] width 206 height 20
